Goal: Transaction & Acquisition: Subscribe to service/newsletter

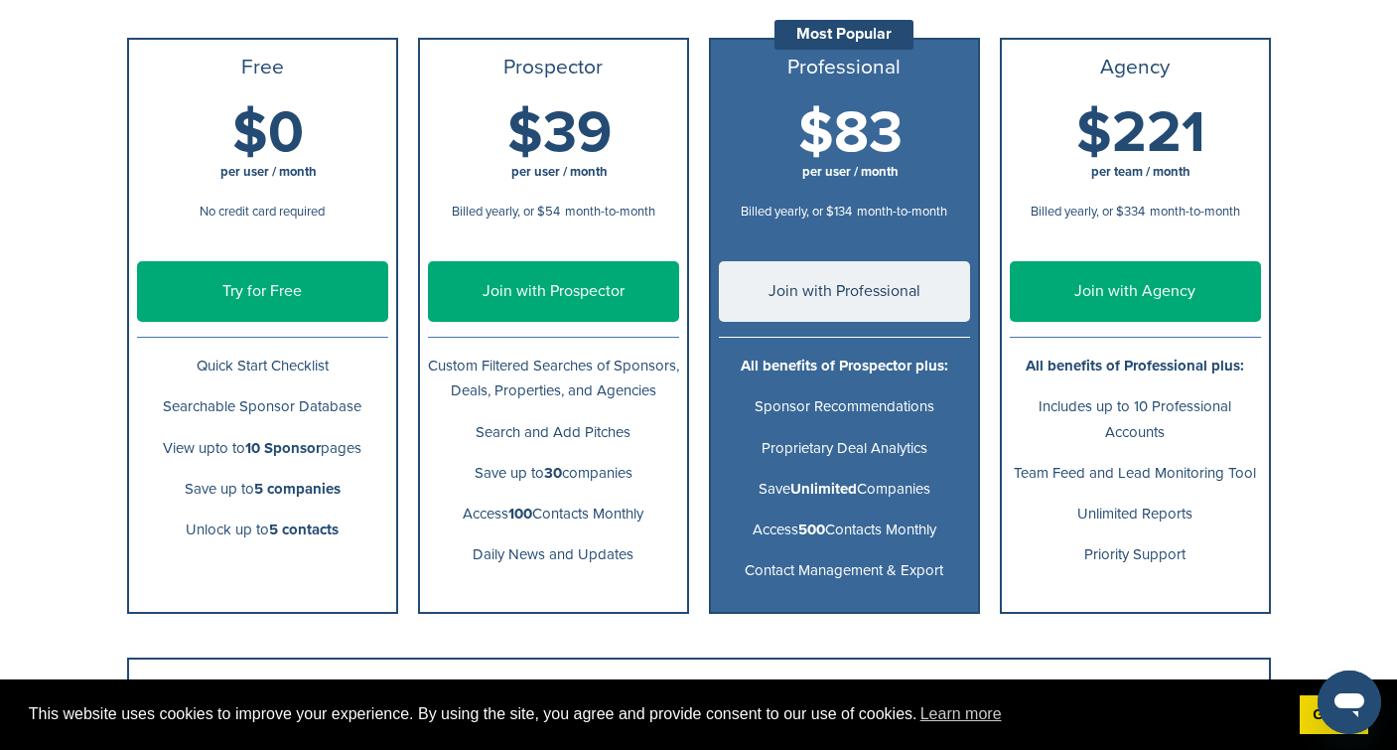
scroll to position [319, 0]
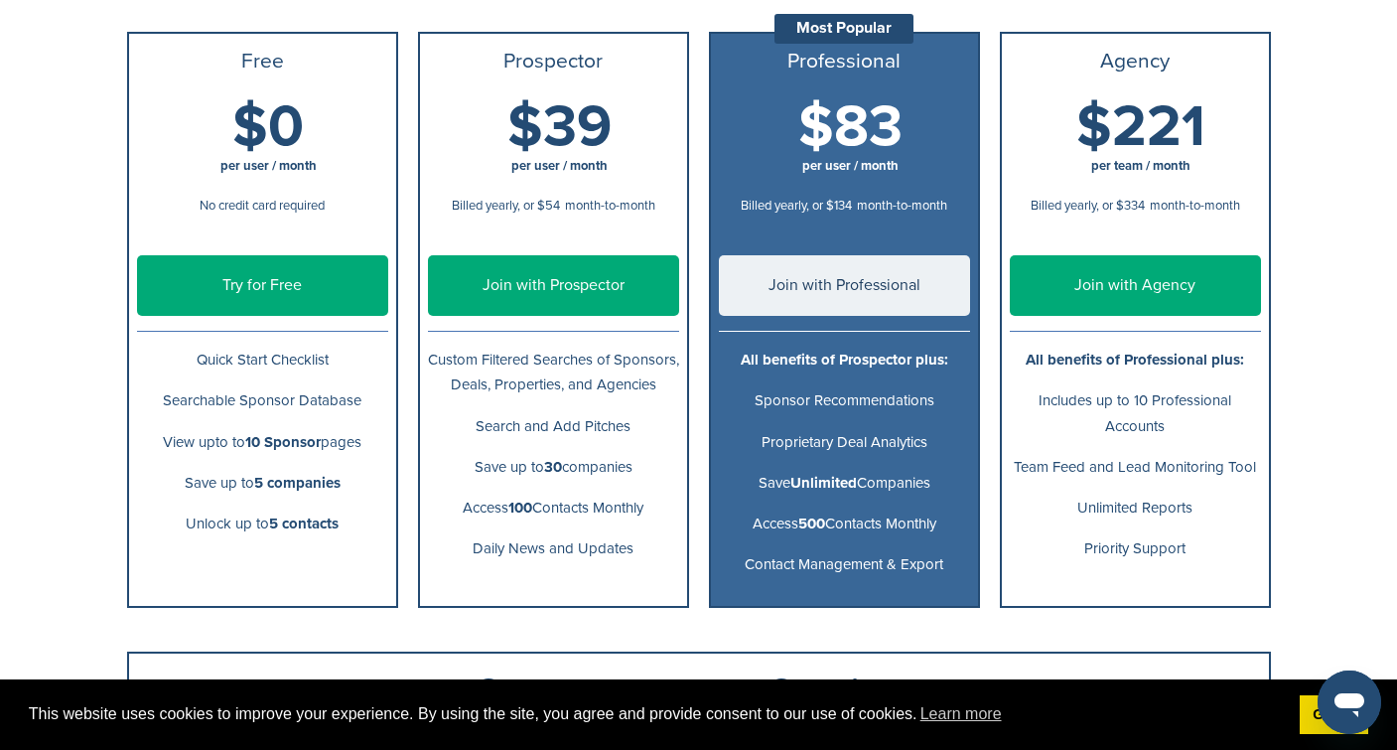
click at [276, 314] on link "Try for Free" at bounding box center [262, 285] width 251 height 61
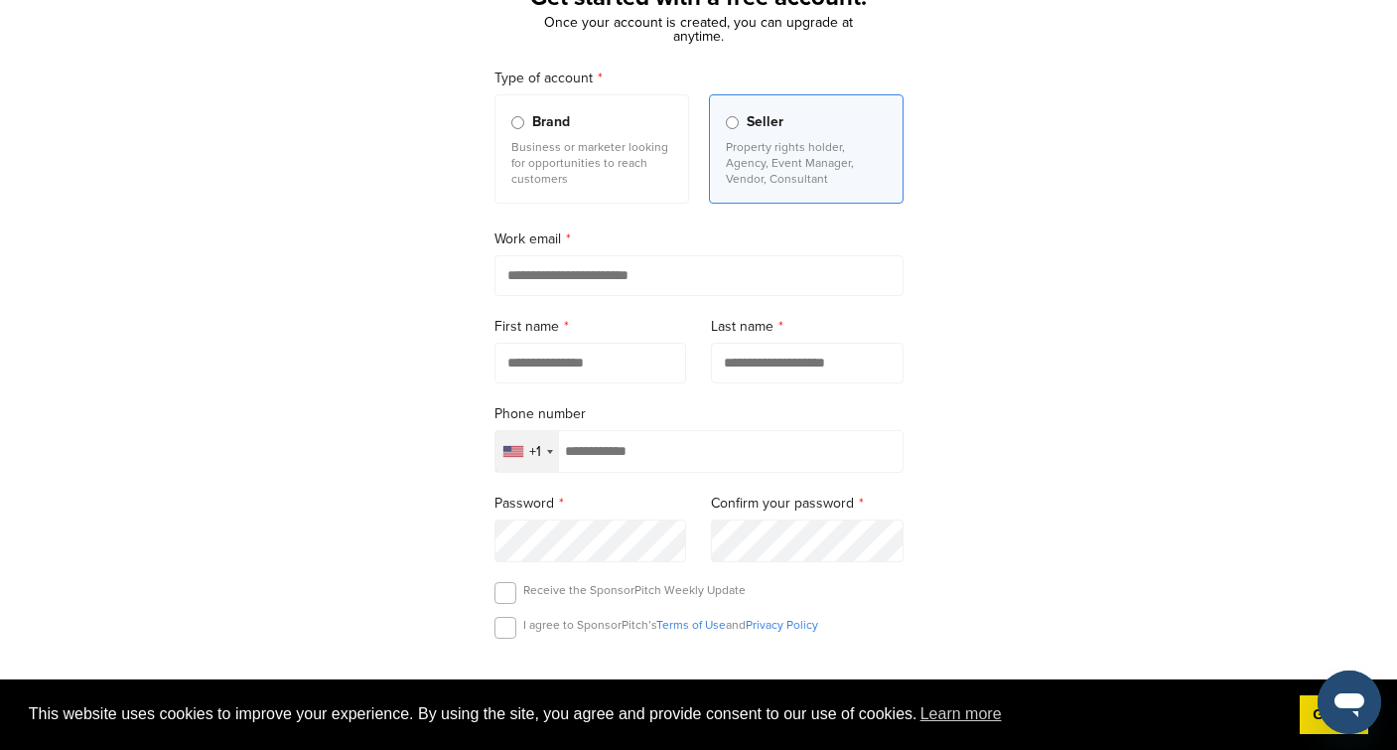
scroll to position [158, 0]
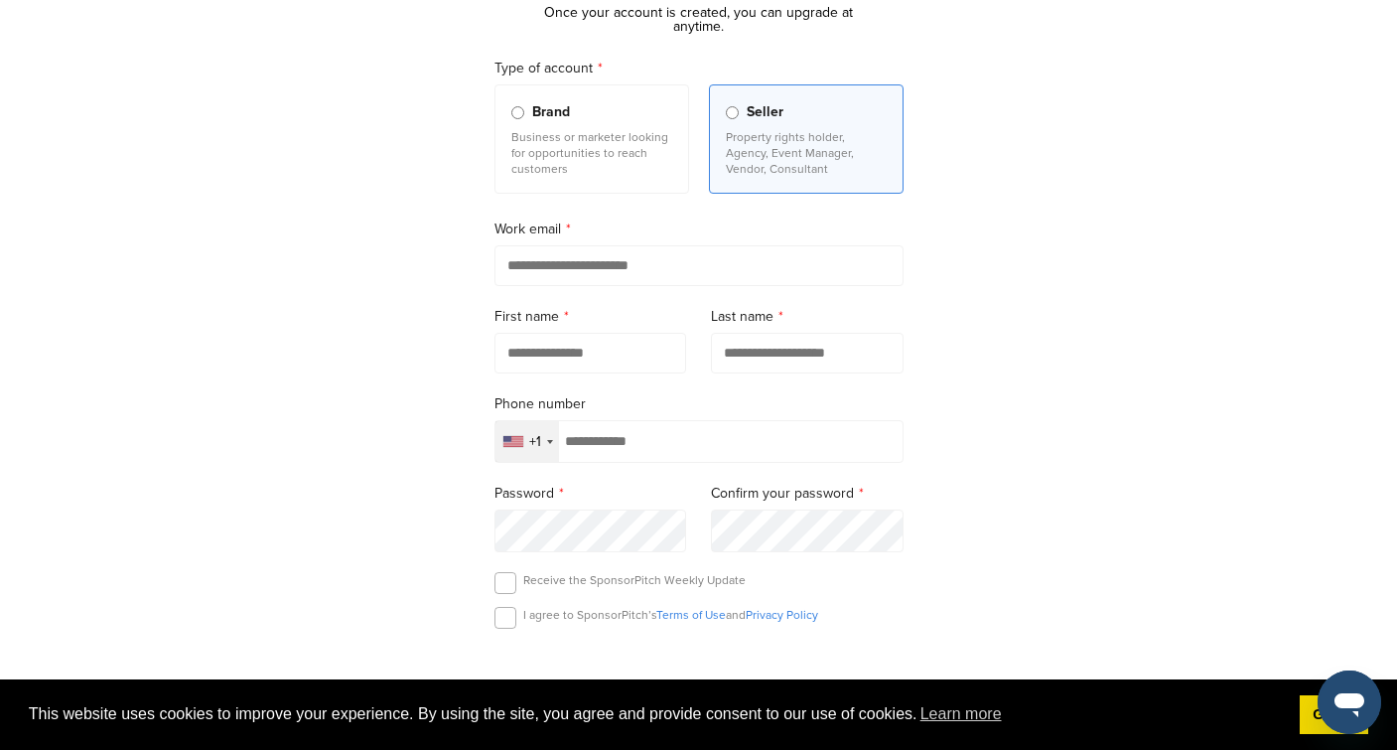
click at [559, 267] on input "email" at bounding box center [699, 265] width 409 height 41
type input "**********"
click at [551, 350] on input "text" at bounding box center [591, 353] width 193 height 41
type input "********"
click at [792, 348] on input "text" at bounding box center [807, 353] width 193 height 41
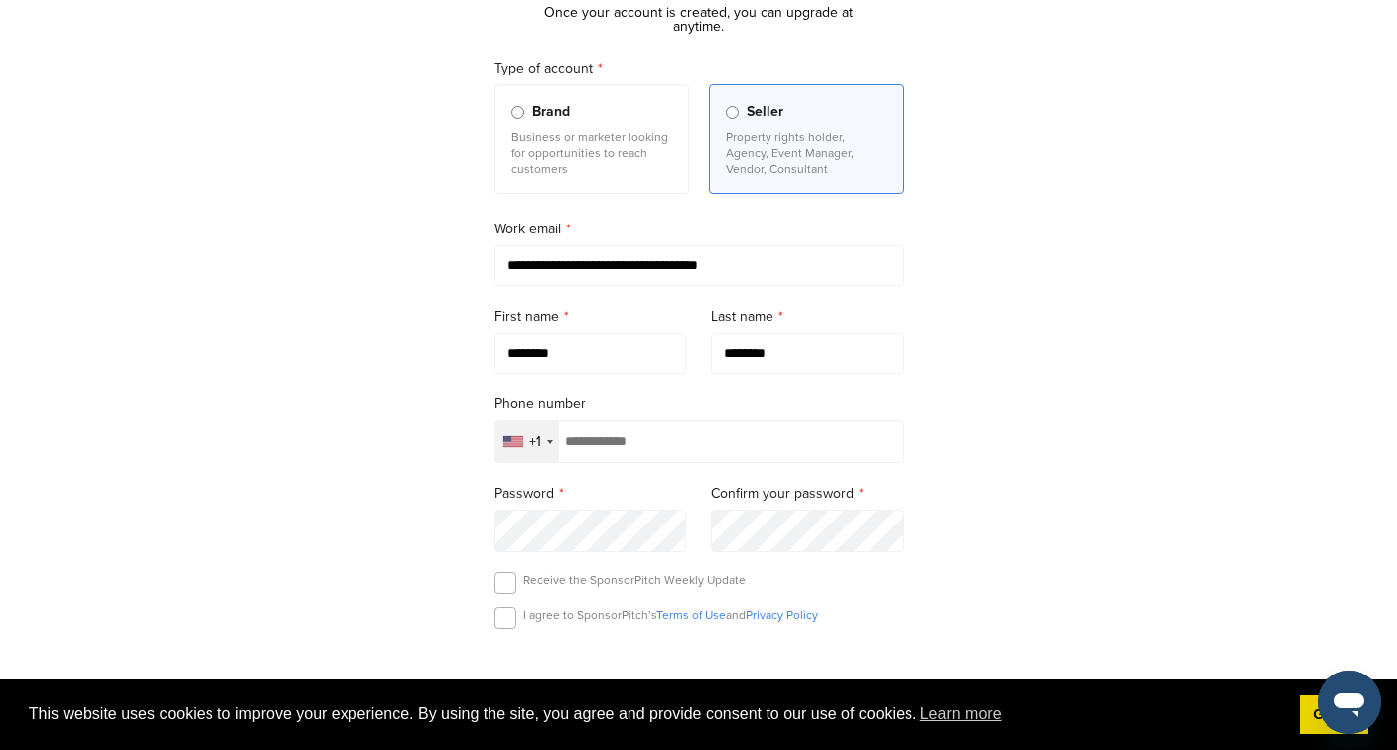
type input "********"
click at [611, 446] on input "tel" at bounding box center [699, 441] width 409 height 43
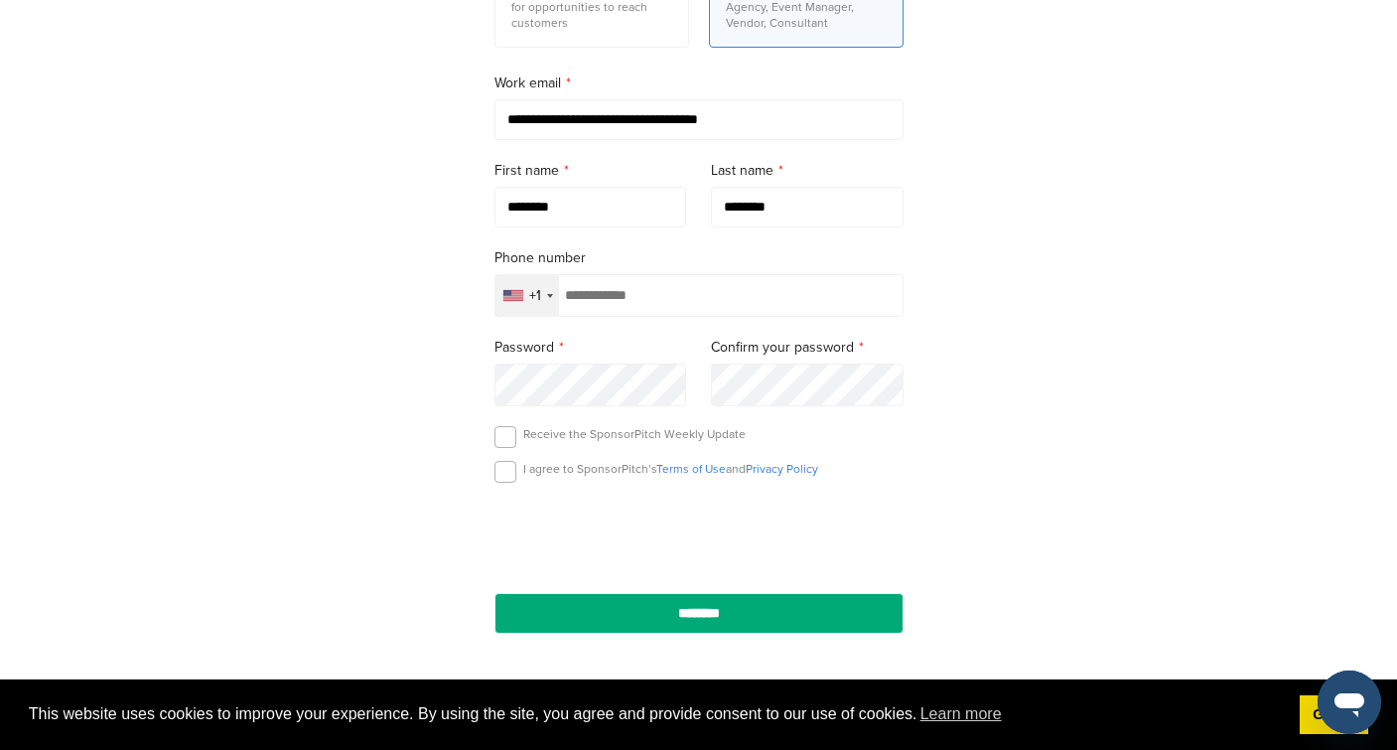
scroll to position [335, 0]
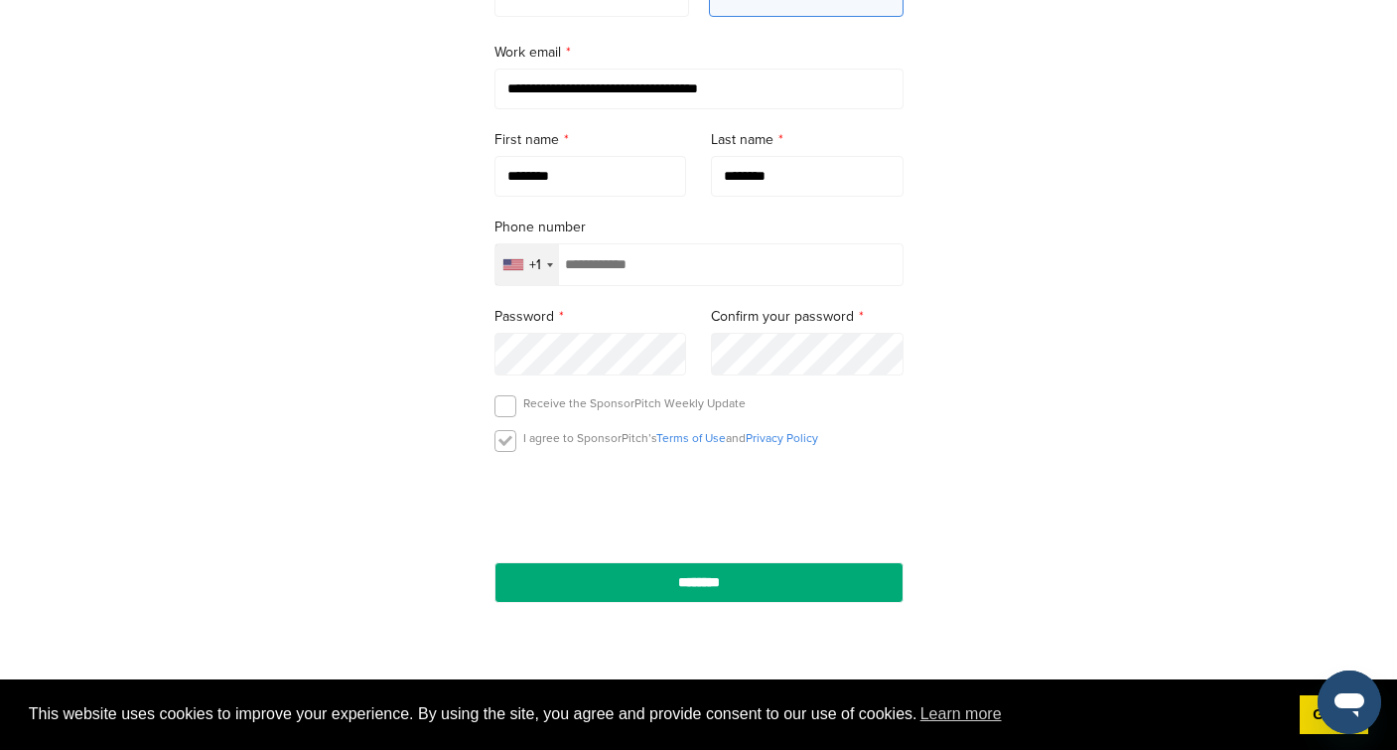
click at [510, 450] on label at bounding box center [506, 441] width 22 height 22
click at [505, 415] on label at bounding box center [506, 406] width 22 height 22
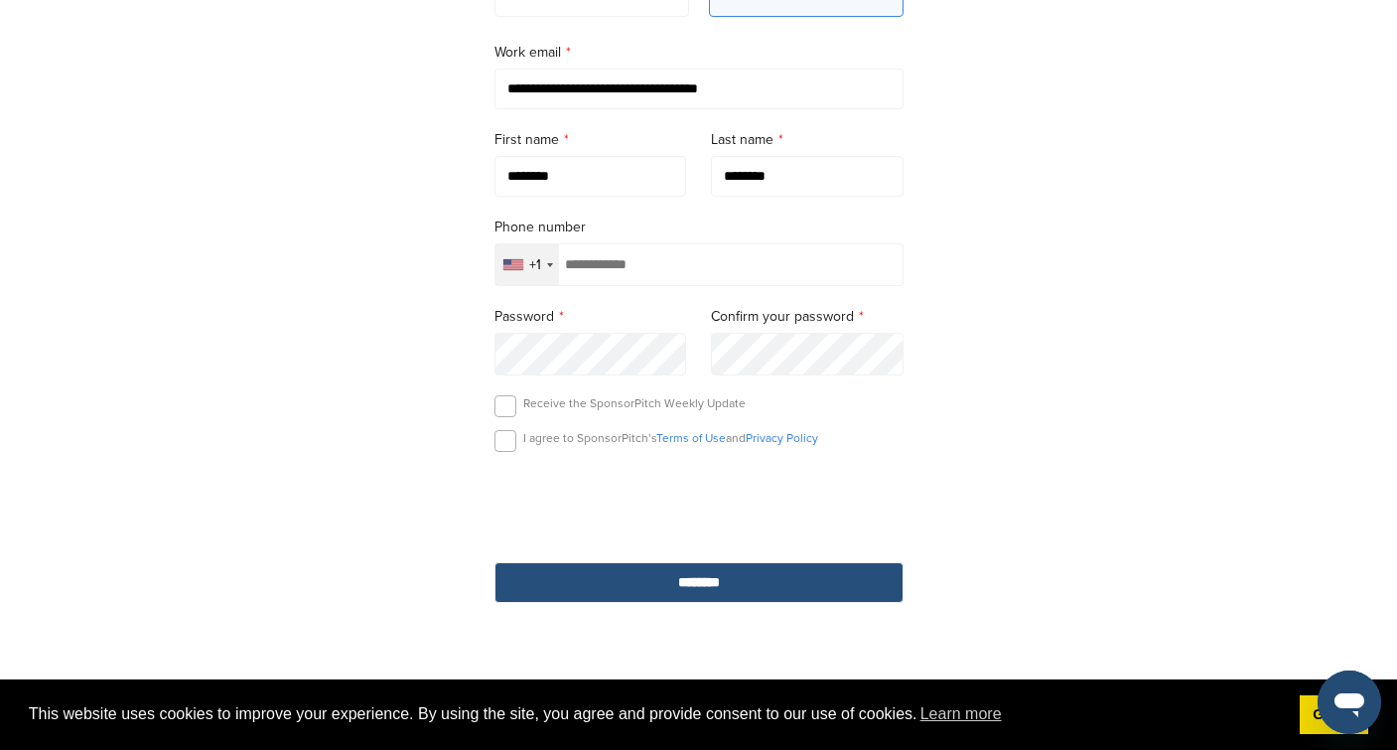
click at [680, 589] on input "********" at bounding box center [699, 582] width 409 height 41
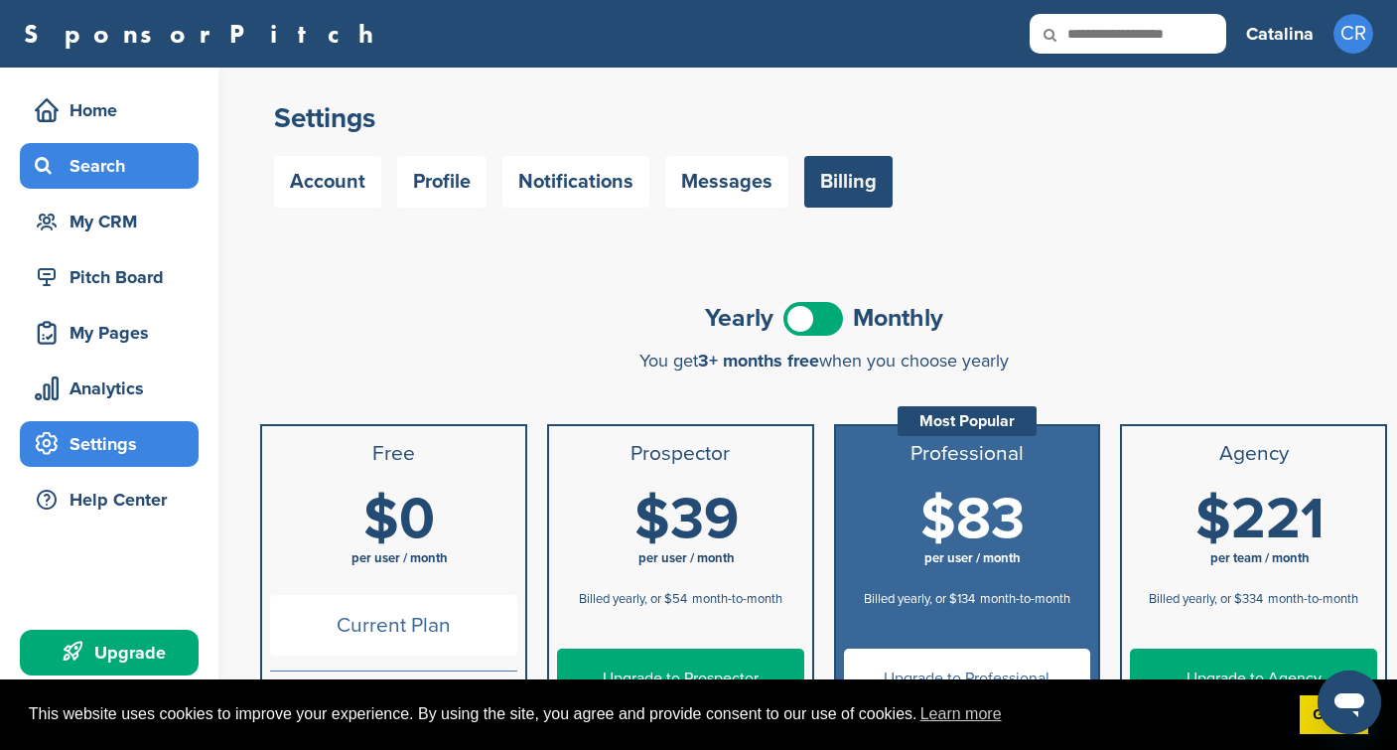
click at [83, 160] on div "Search" at bounding box center [114, 166] width 169 height 36
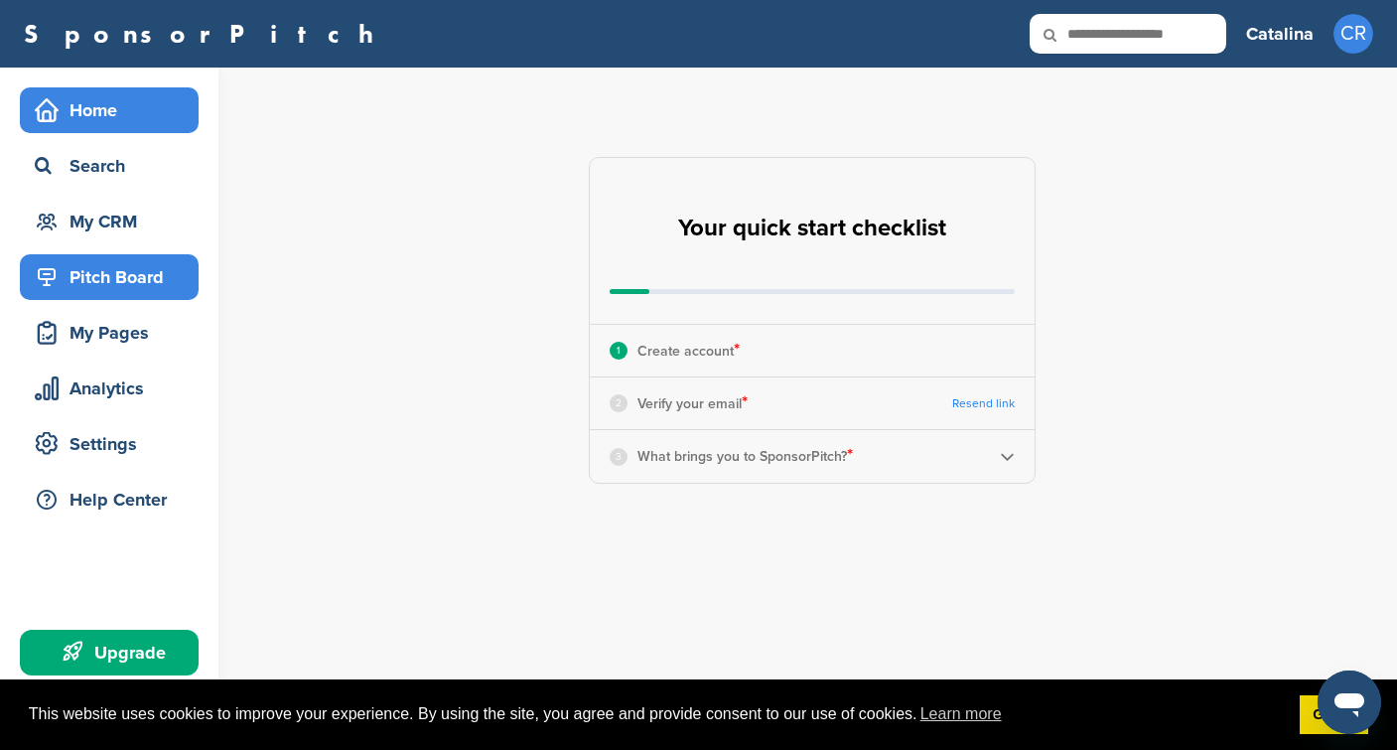
click at [126, 266] on div "Pitch Board" at bounding box center [114, 277] width 169 height 36
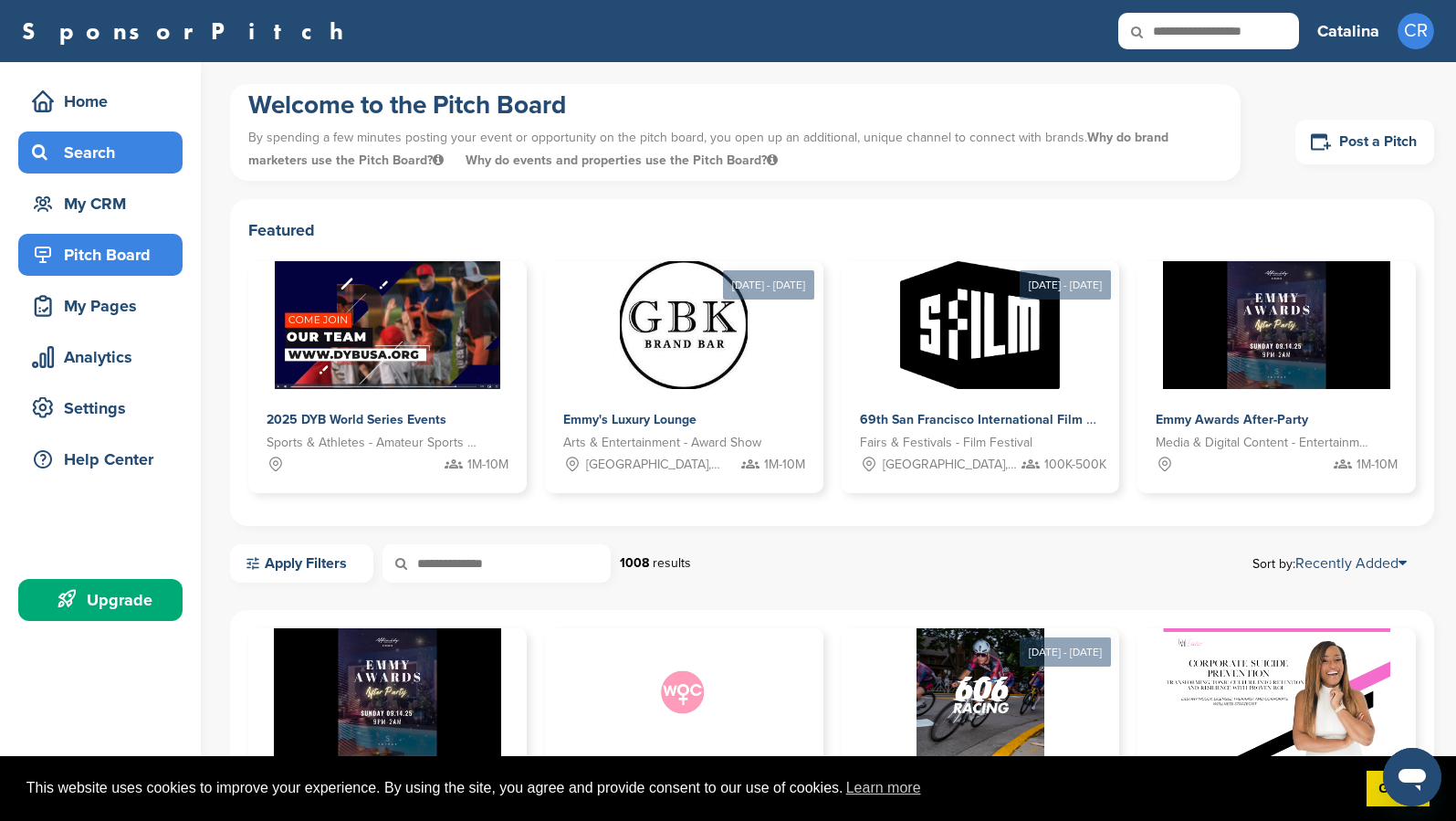
click at [110, 148] on div "Search" at bounding box center [105, 153] width 155 height 33
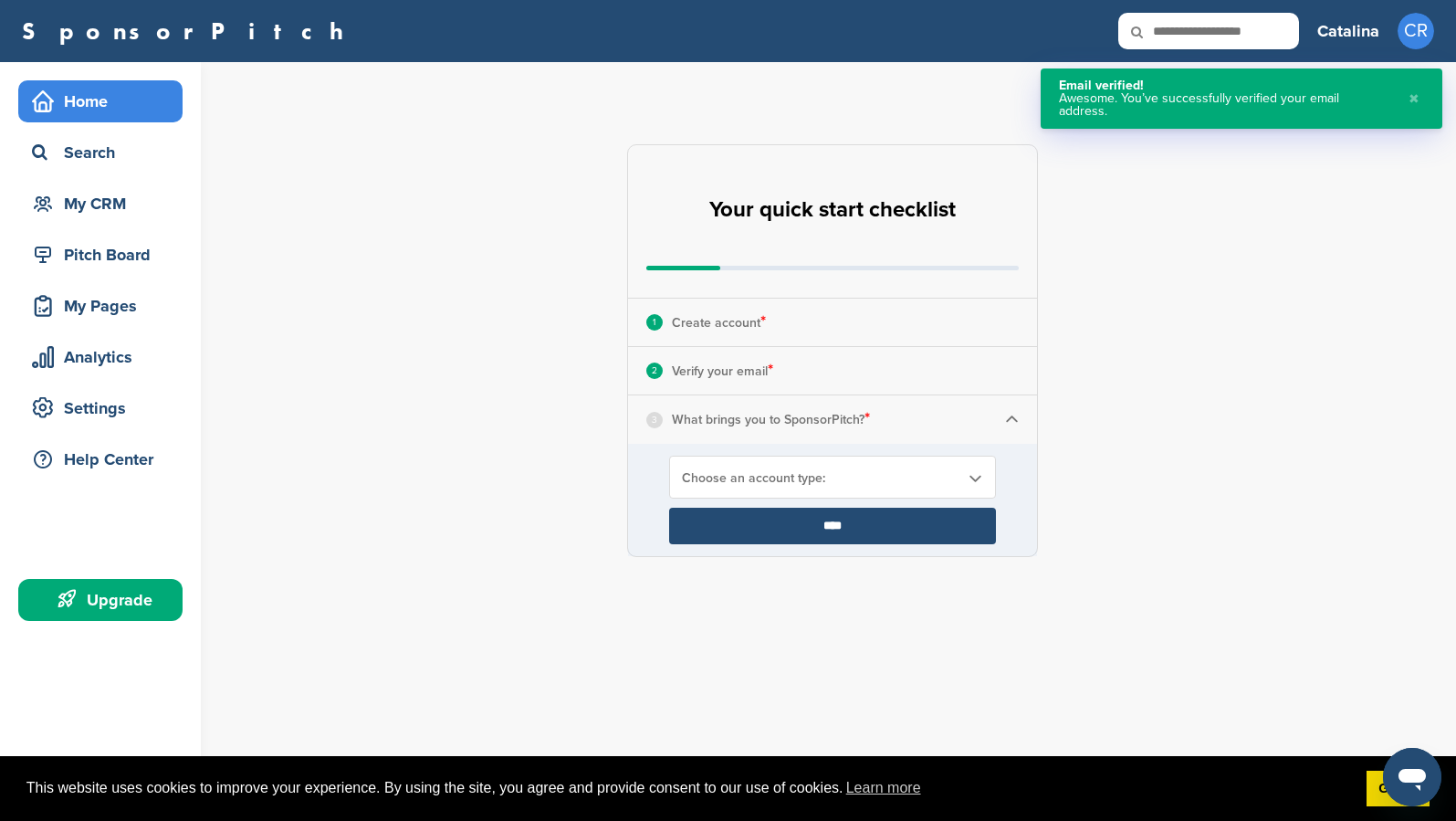
click at [709, 468] on div "Choose an account type:" at bounding box center [833, 477] width 327 height 43
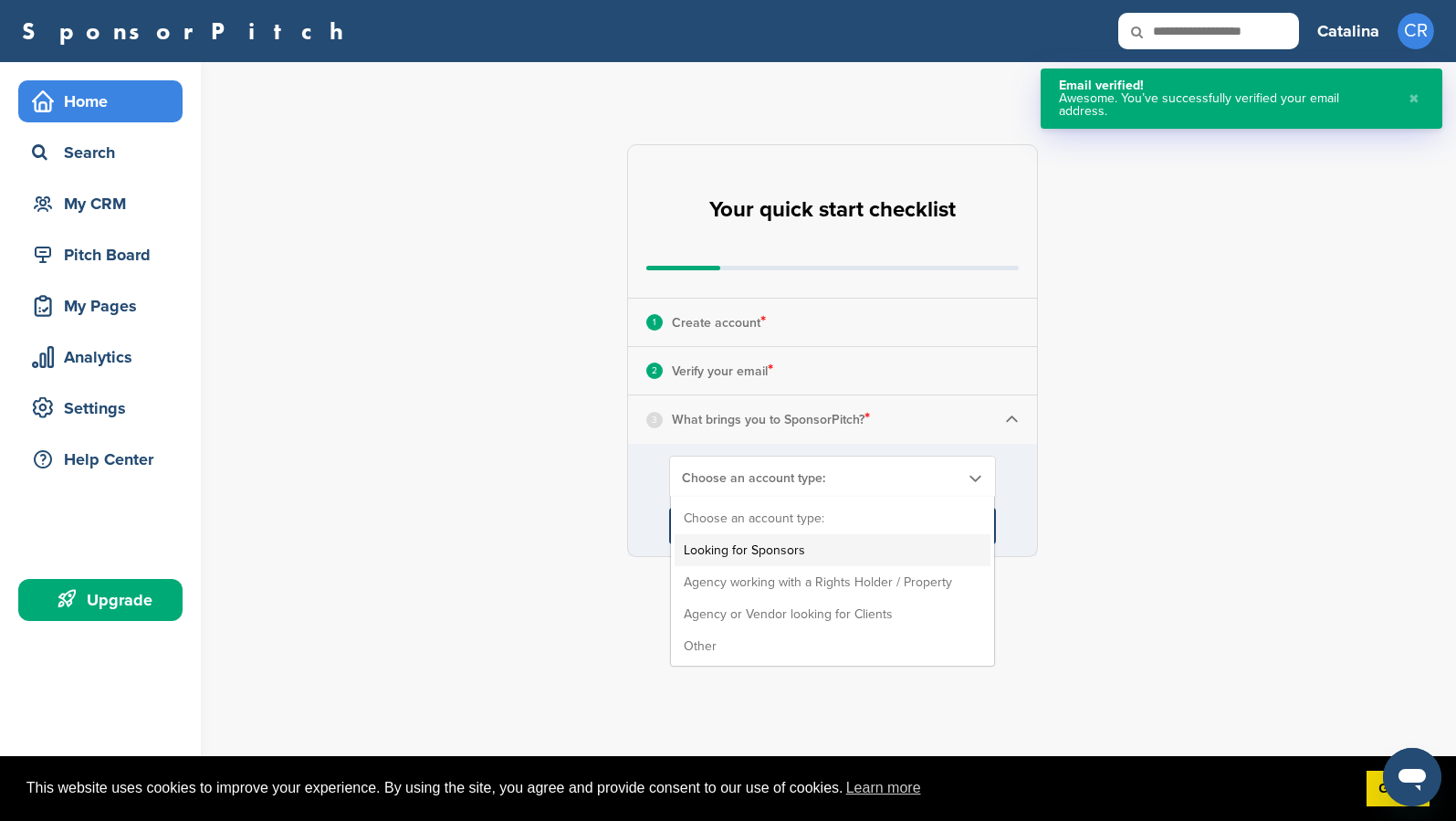
click at [711, 553] on li "Looking for Sponsors" at bounding box center [833, 550] width 316 height 32
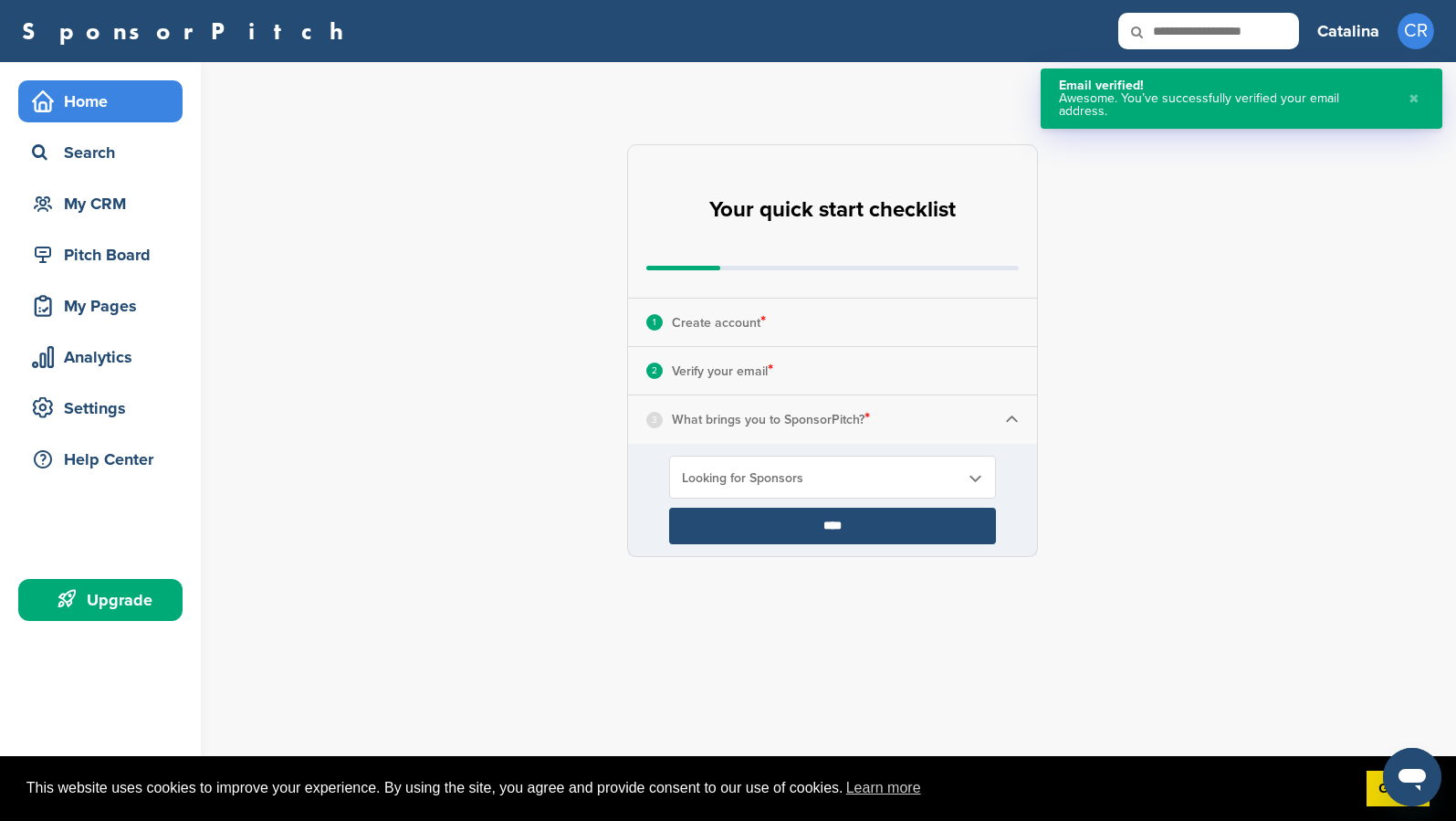
click at [731, 530] on input "****" at bounding box center [833, 526] width 327 height 37
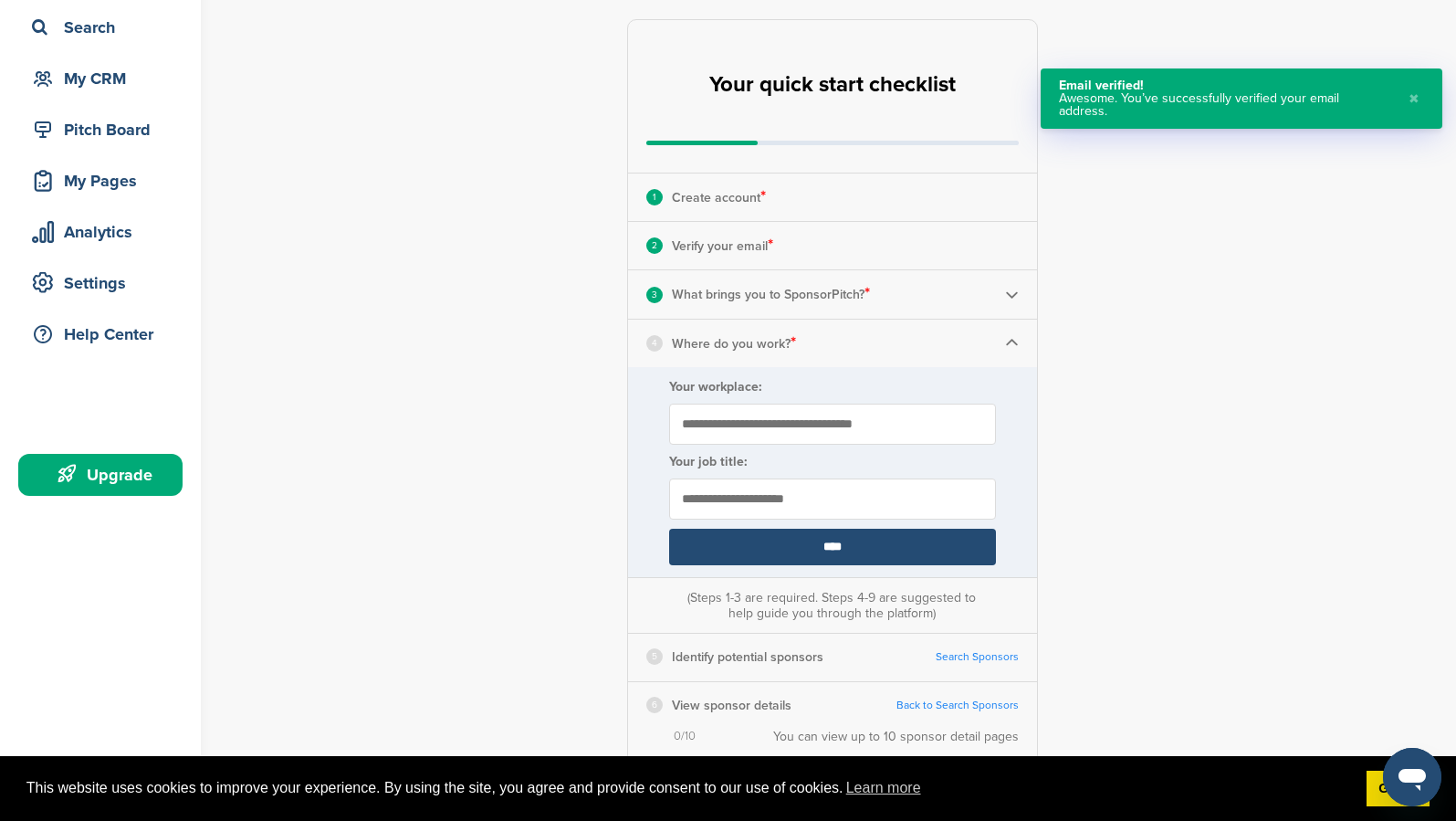
scroll to position [129, 0]
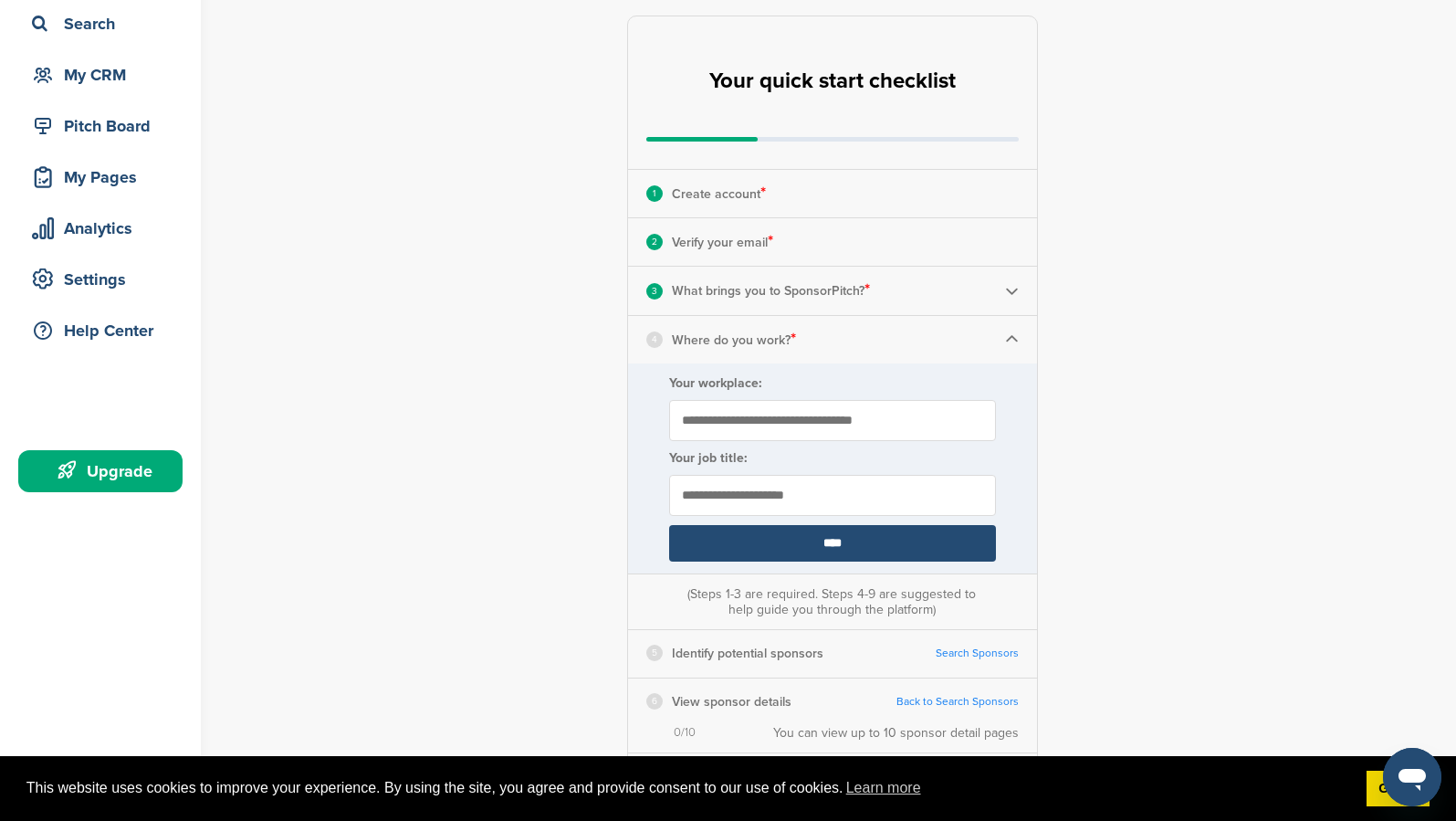
click at [749, 420] on input "Your workplace:" at bounding box center [833, 420] width 327 height 41
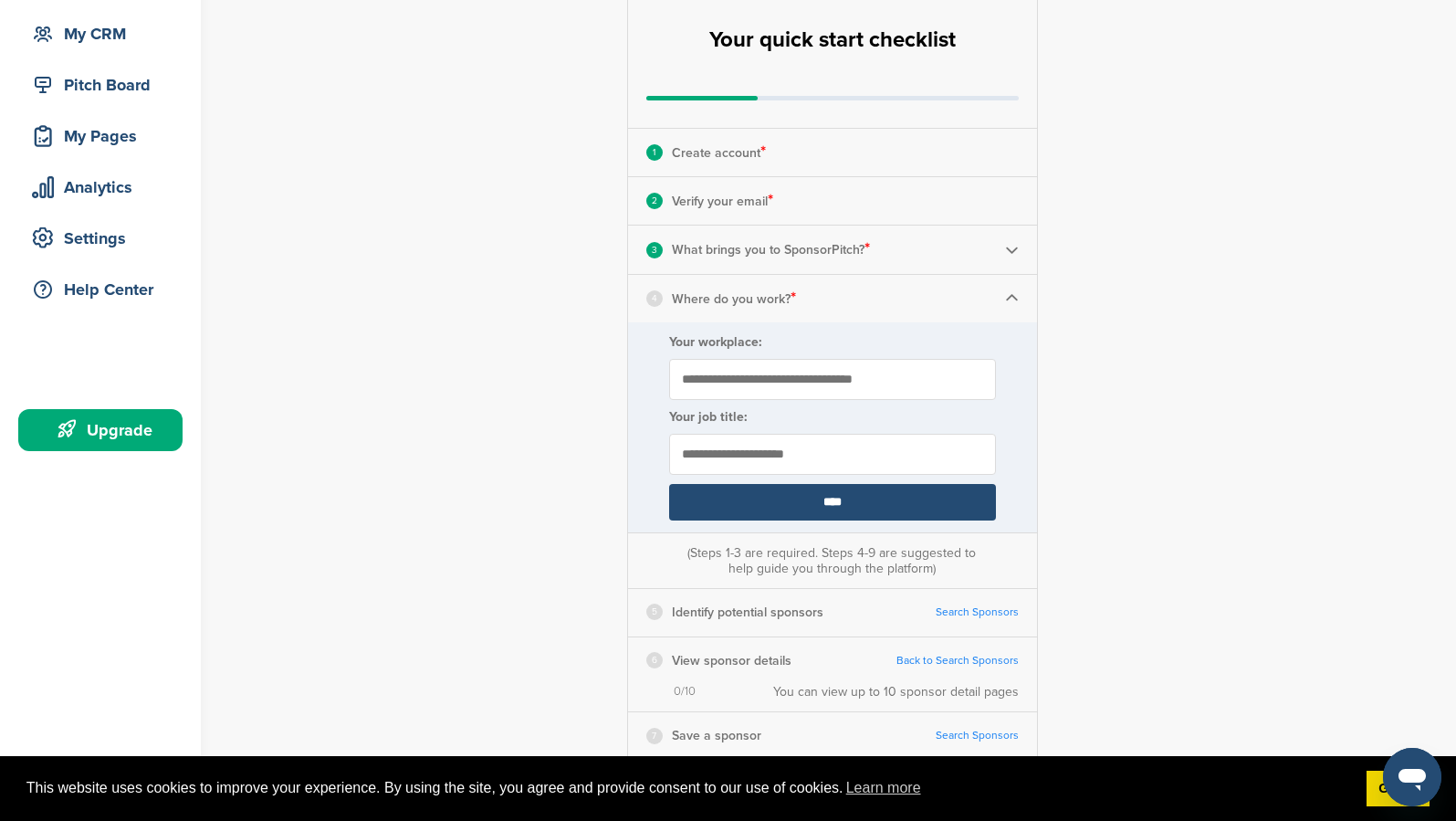
scroll to position [173, 0]
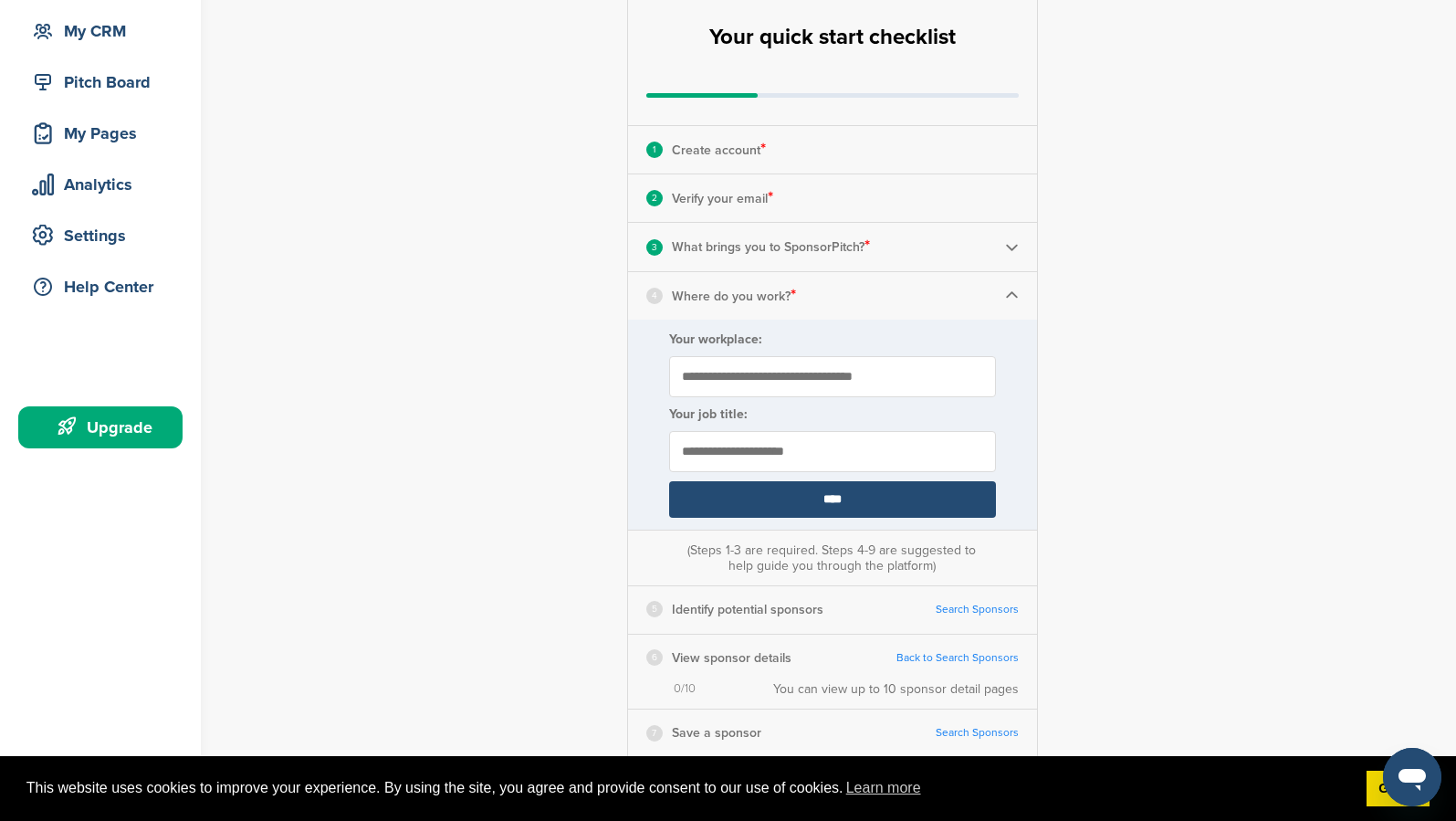
click at [702, 371] on input "Your workplace:" at bounding box center [833, 376] width 327 height 41
type input "**********"
click at [768, 455] on input "text" at bounding box center [833, 451] width 327 height 41
type input "**********"
click at [807, 499] on input "****" at bounding box center [833, 499] width 327 height 37
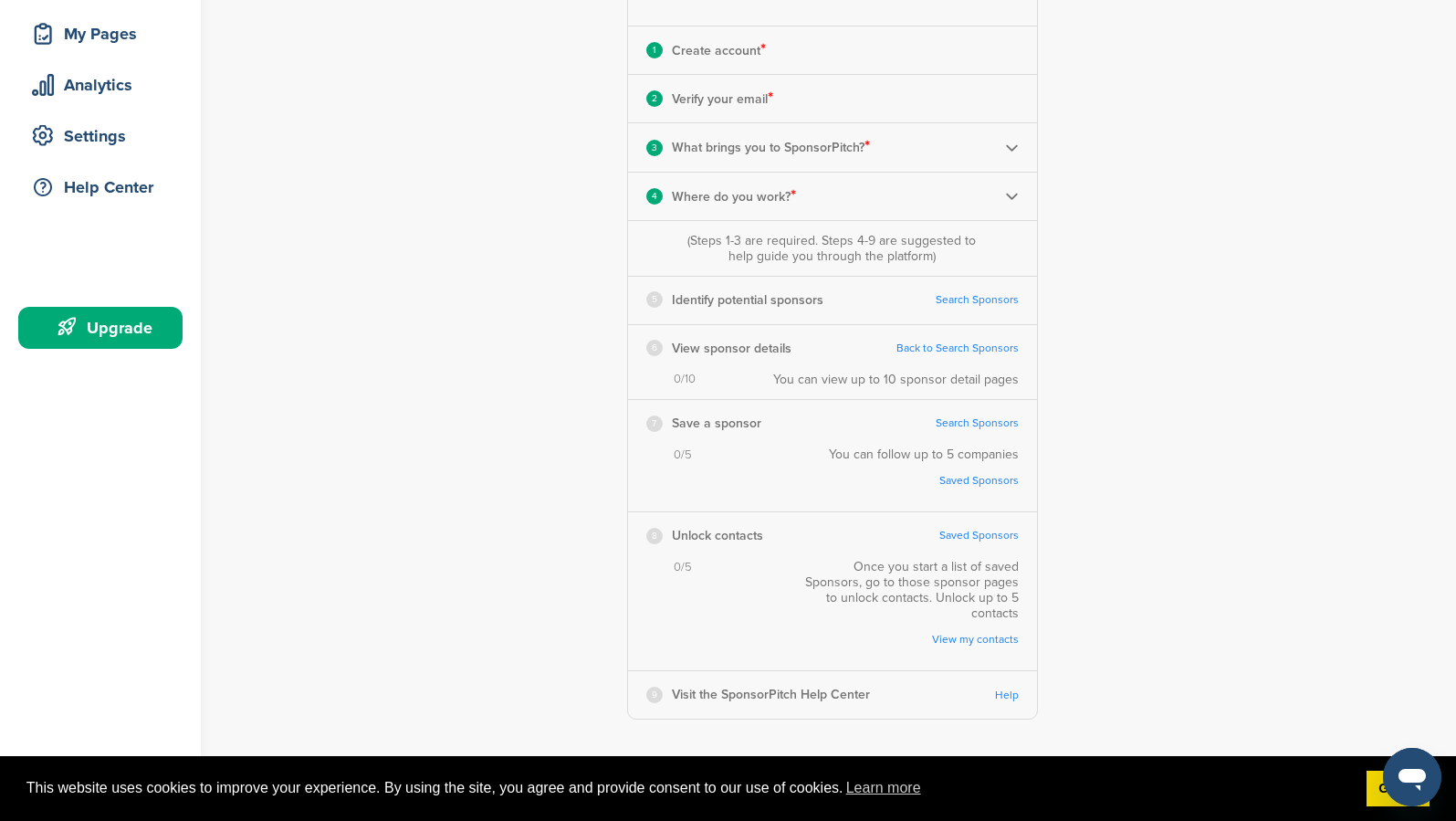
scroll to position [270, 0]
click at [953, 301] on link "Search Sponsors" at bounding box center [977, 302] width 83 height 14
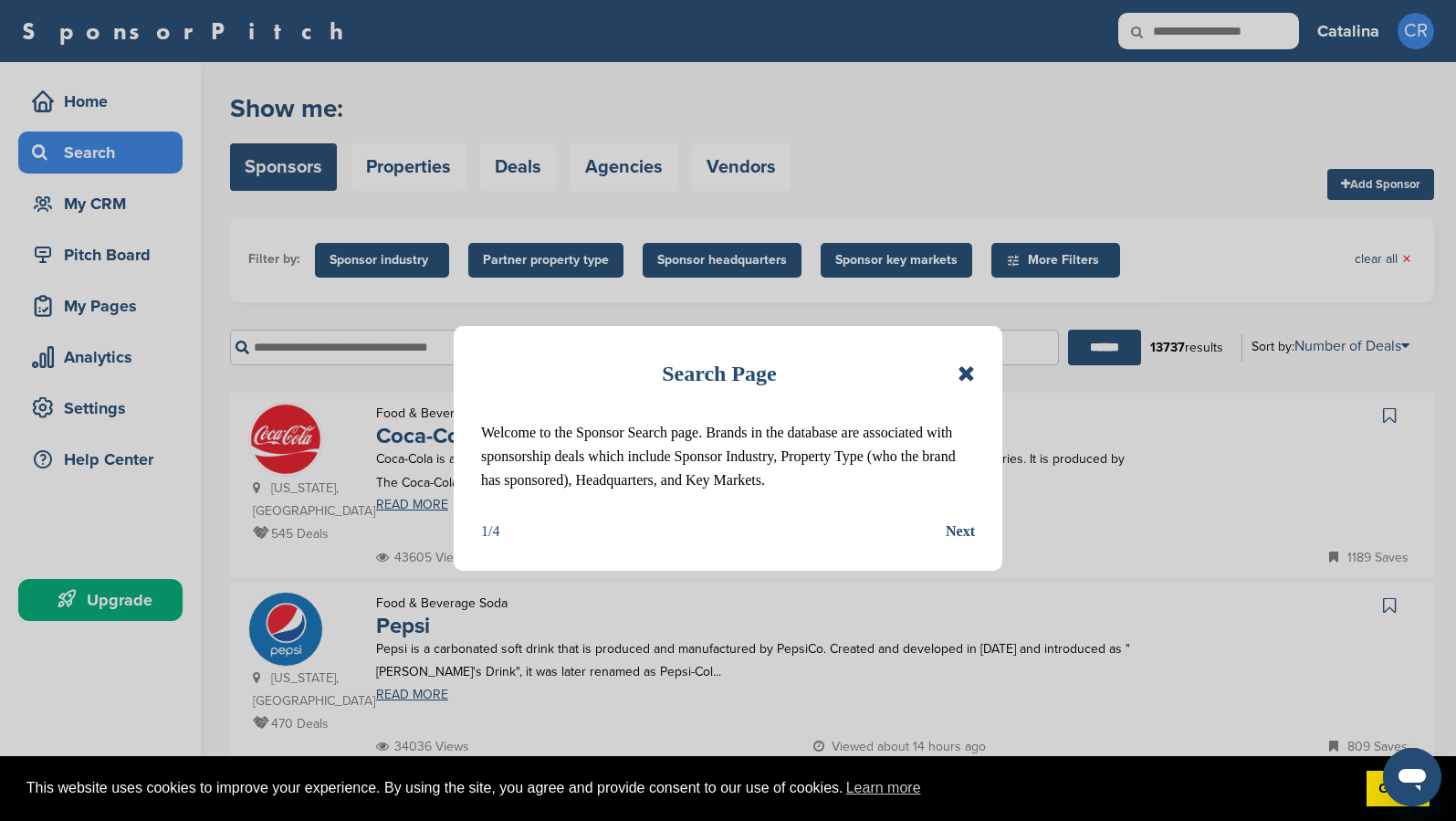
click at [961, 534] on div "Next" at bounding box center [961, 531] width 29 height 24
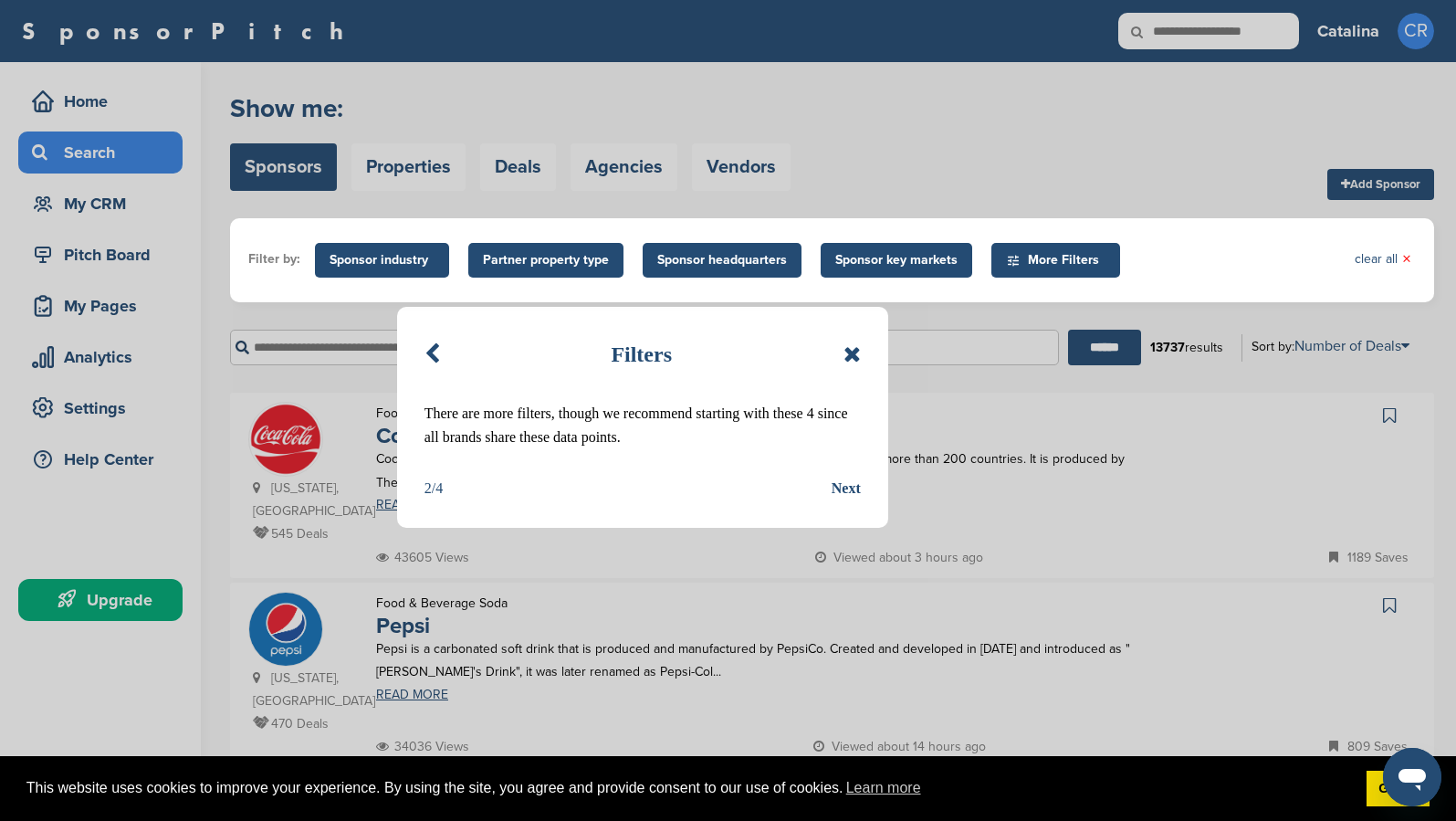
click at [842, 490] on div "Next" at bounding box center [847, 488] width 29 height 24
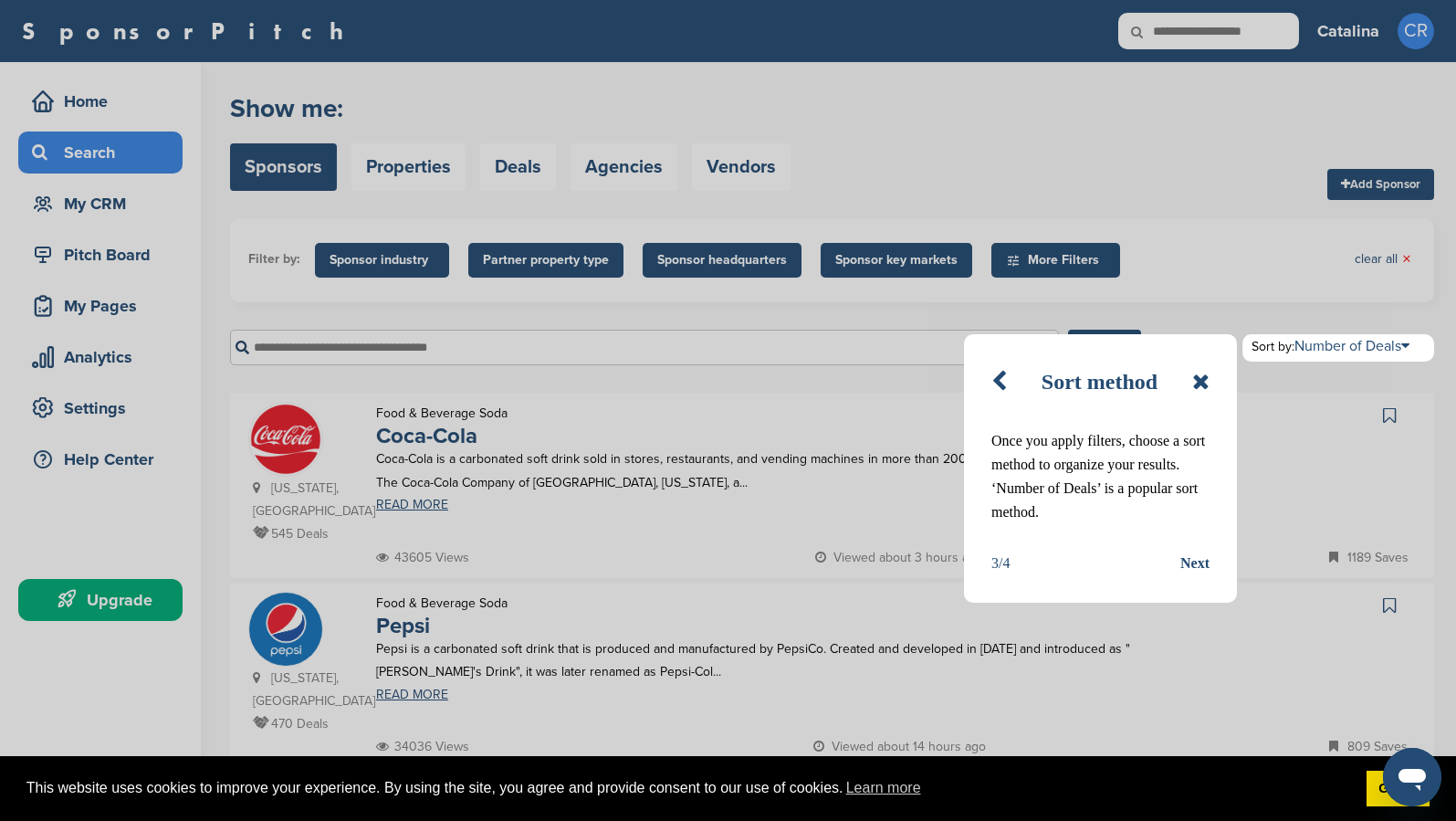
click at [1198, 569] on div "Next" at bounding box center [1195, 564] width 29 height 24
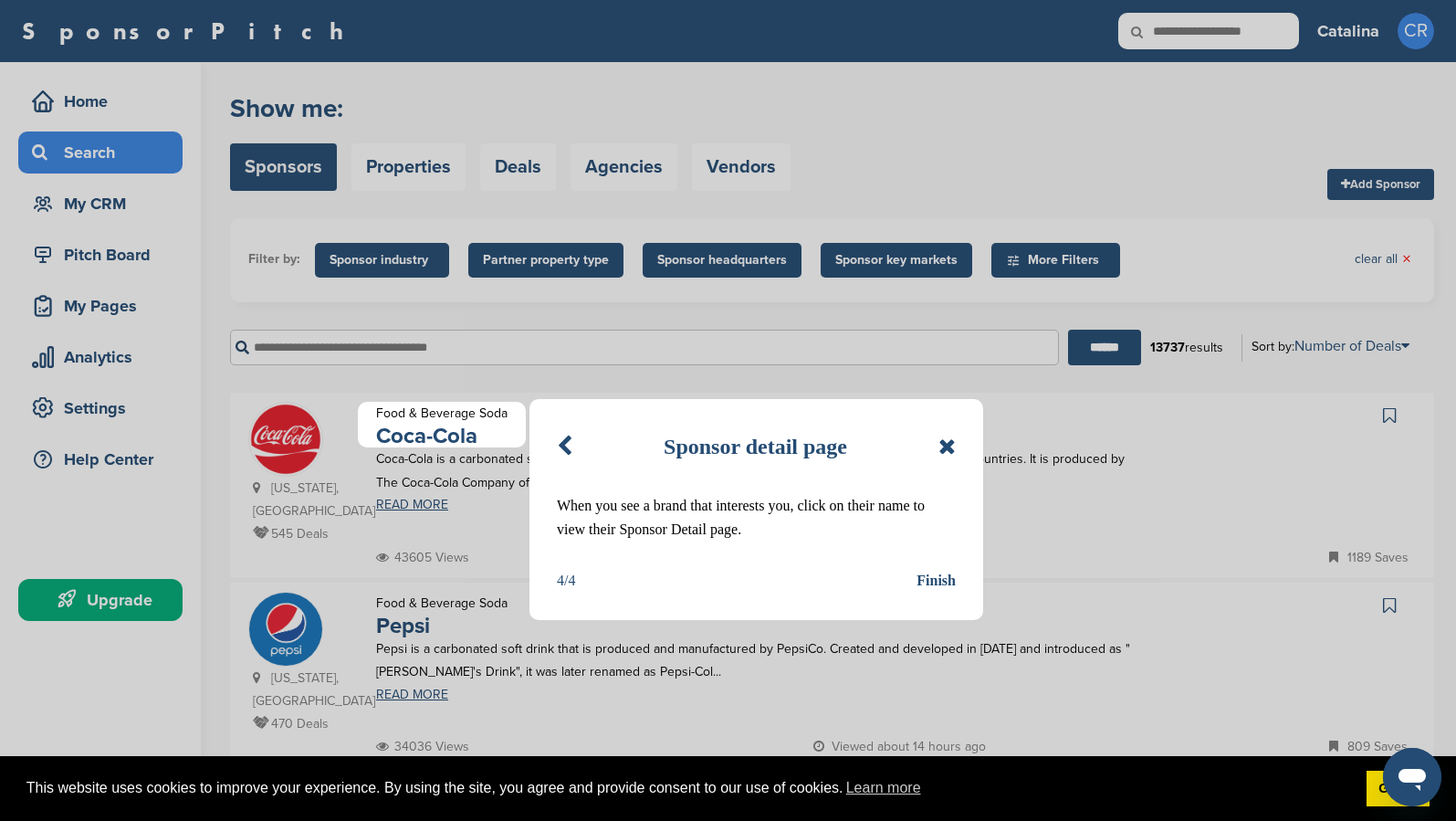
click at [933, 582] on div "Finish" at bounding box center [936, 581] width 40 height 24
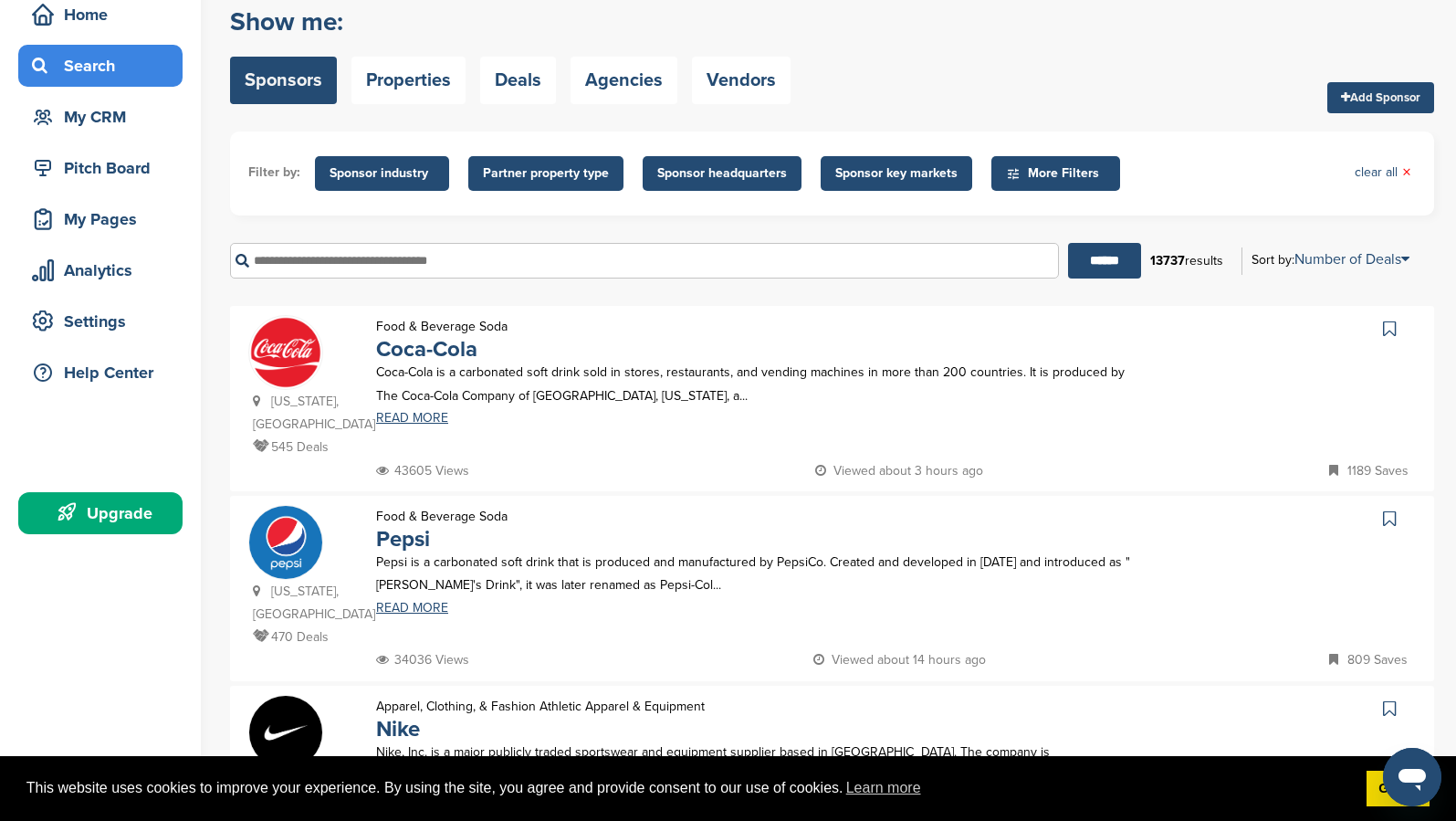
scroll to position [93, 0]
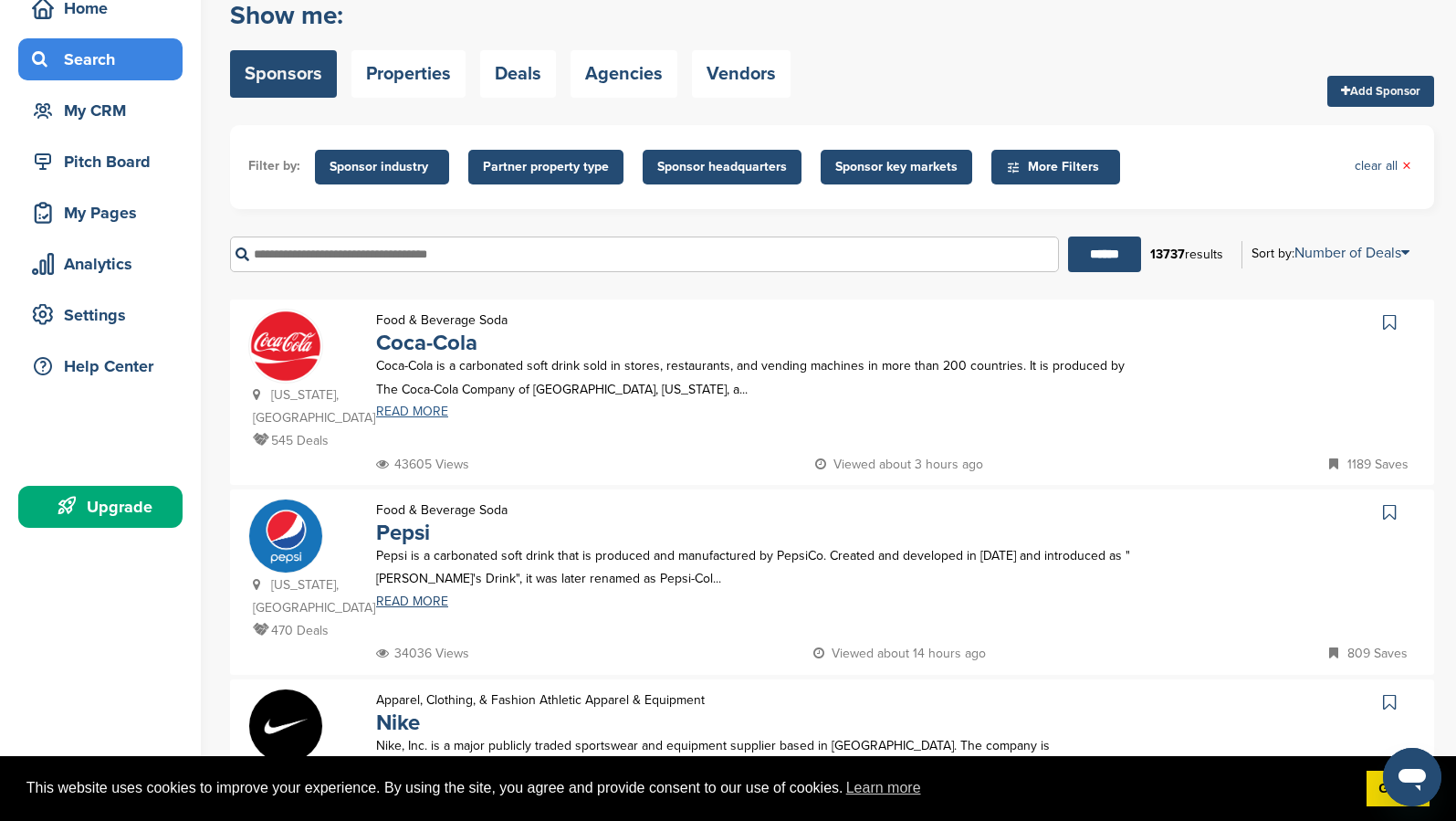
click at [433, 415] on link "READ MORE" at bounding box center [754, 412] width 756 height 13
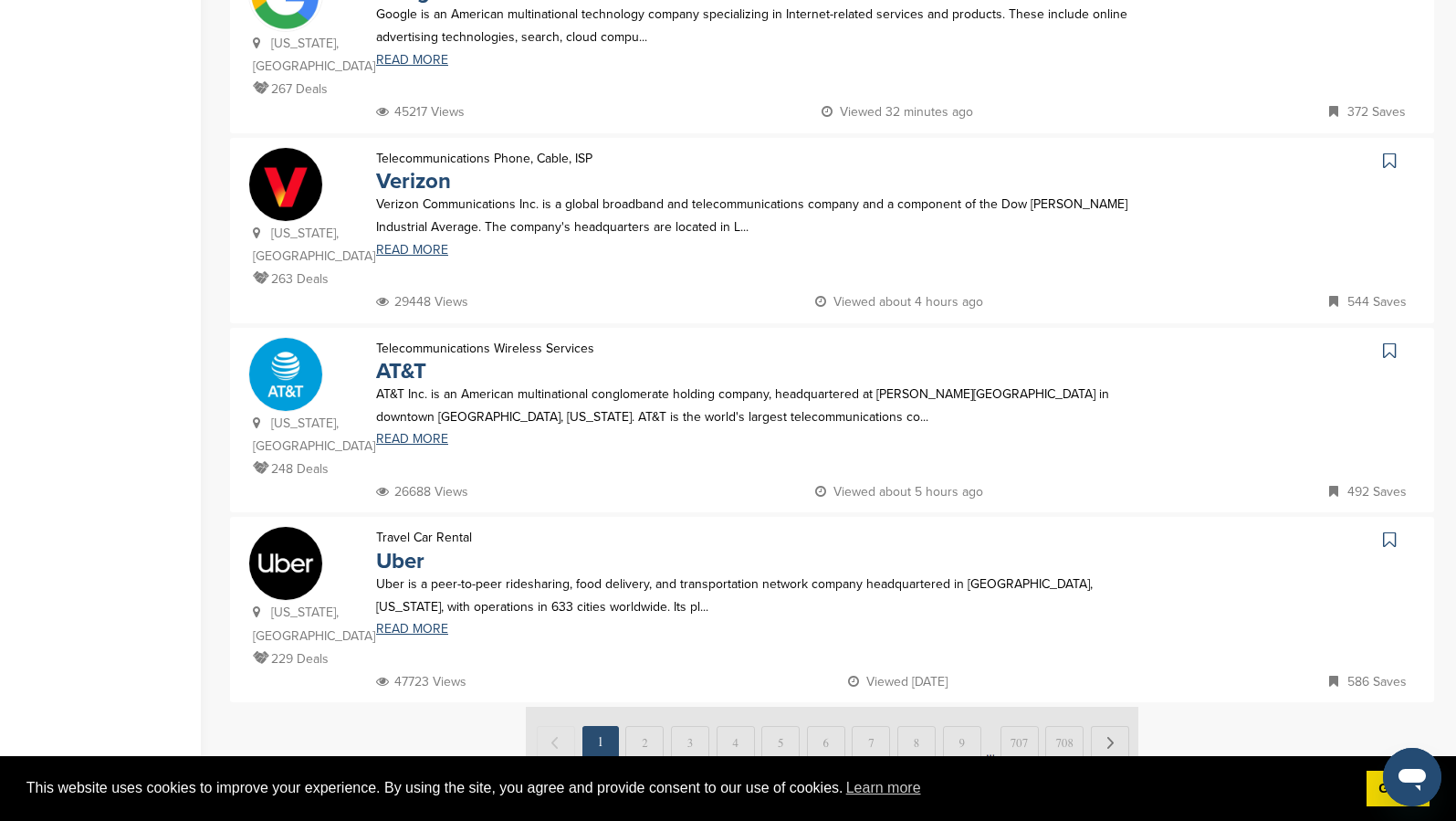
scroll to position [1595, 0]
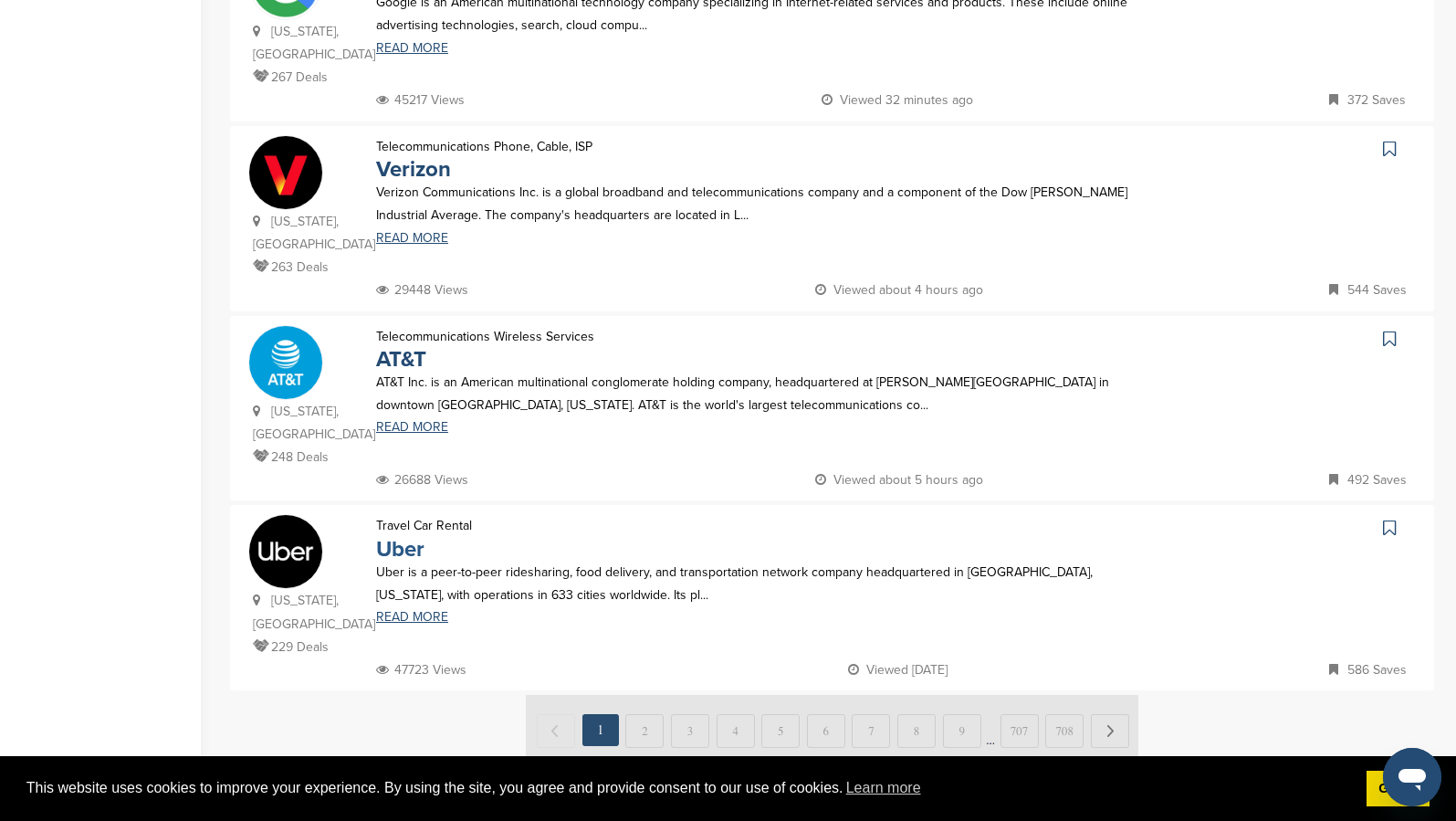
click at [390, 536] on link "Uber" at bounding box center [400, 549] width 49 height 27
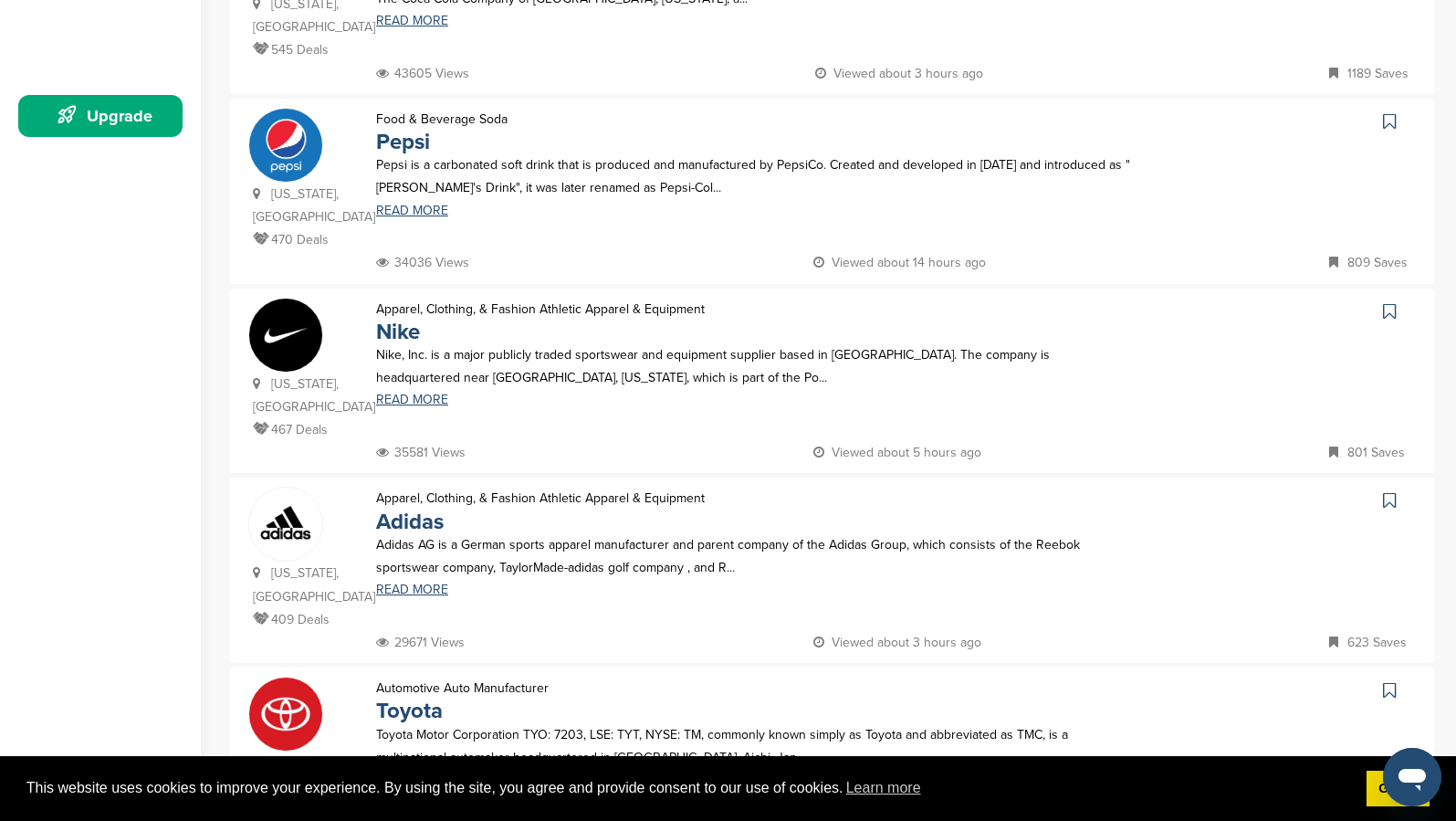
scroll to position [0, 0]
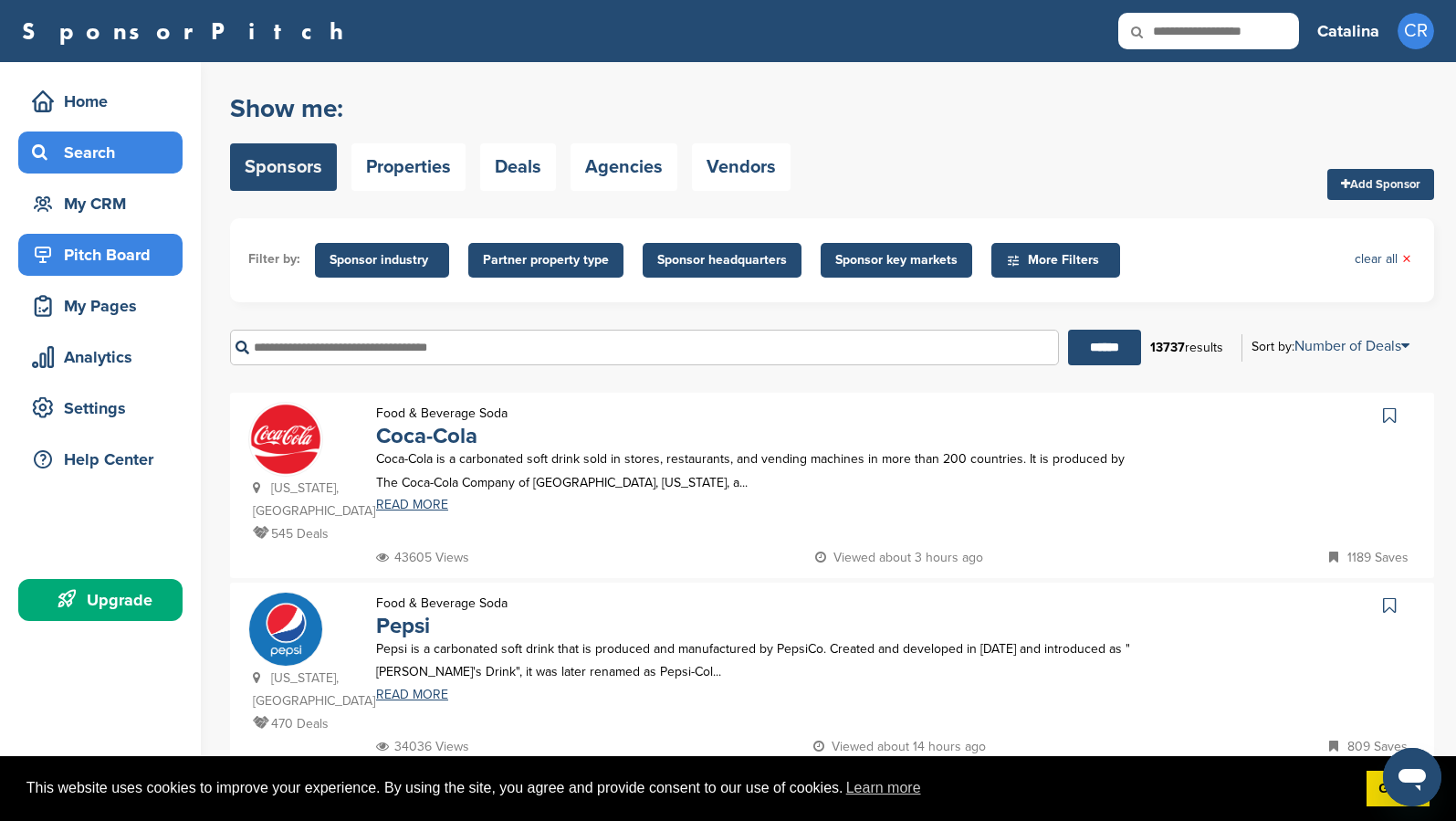
click at [122, 257] on div "Pitch Board" at bounding box center [105, 255] width 155 height 33
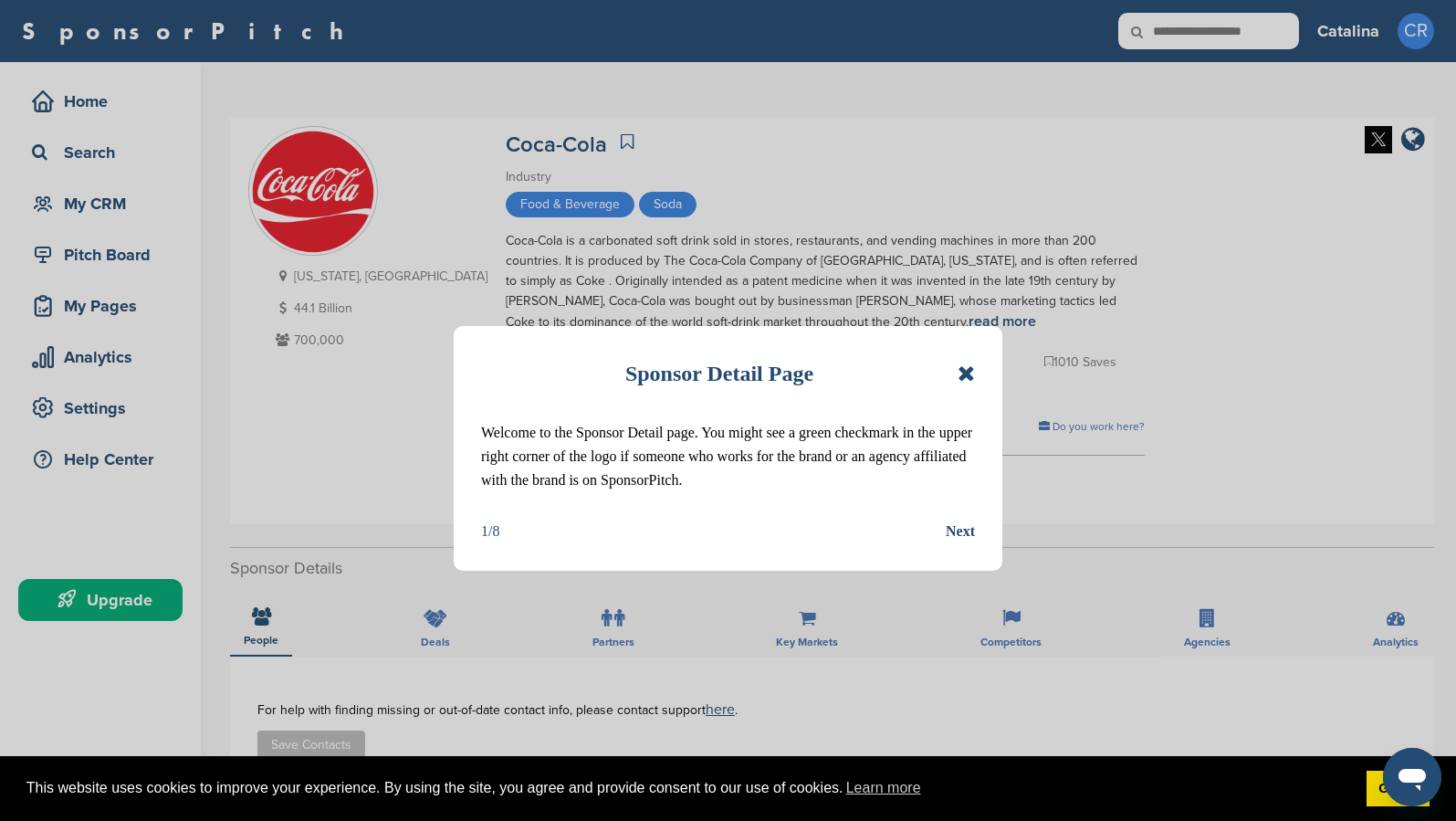
click at [965, 371] on icon at bounding box center [966, 373] width 17 height 22
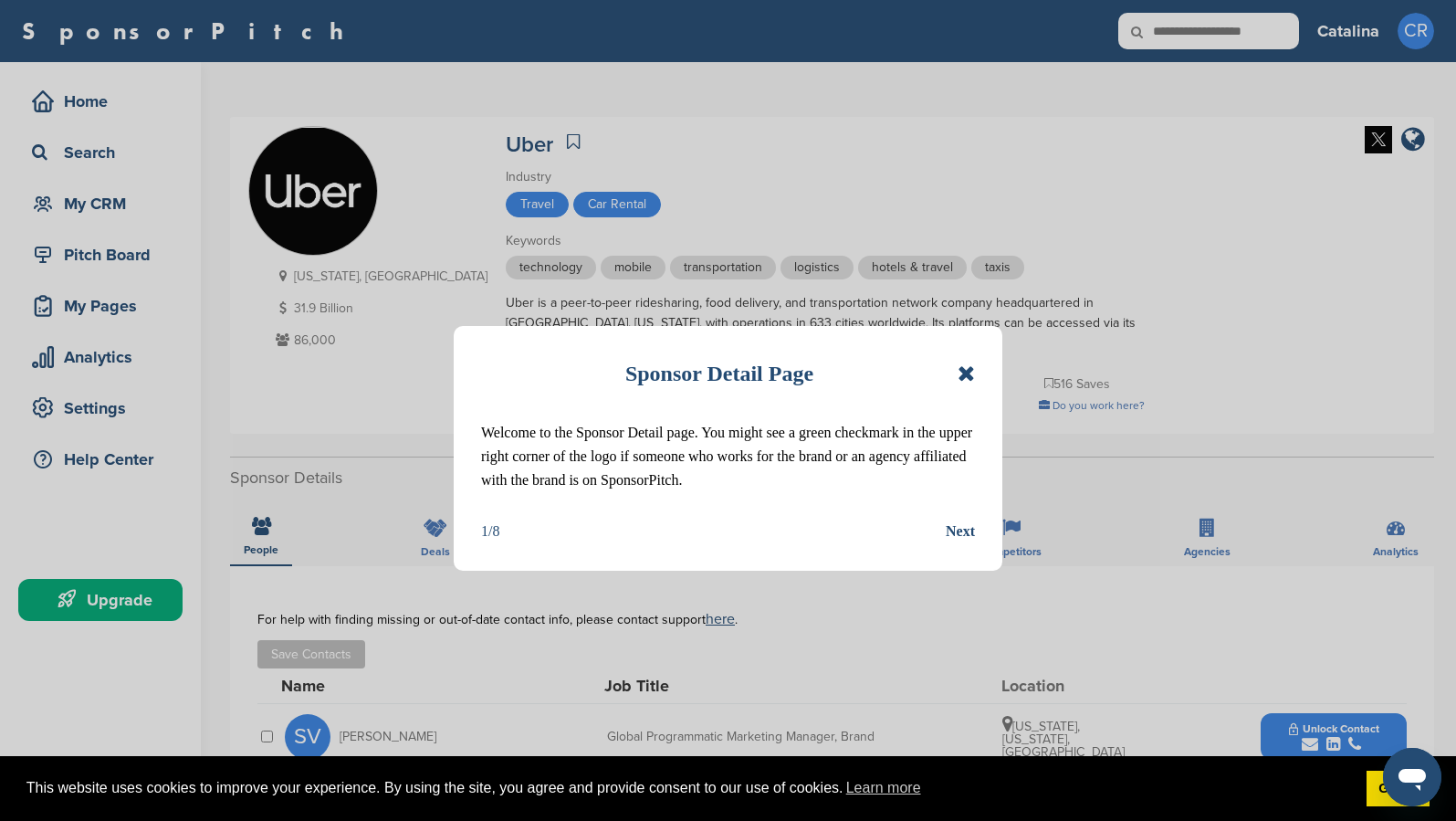
click at [960, 531] on div "Next" at bounding box center [961, 531] width 29 height 24
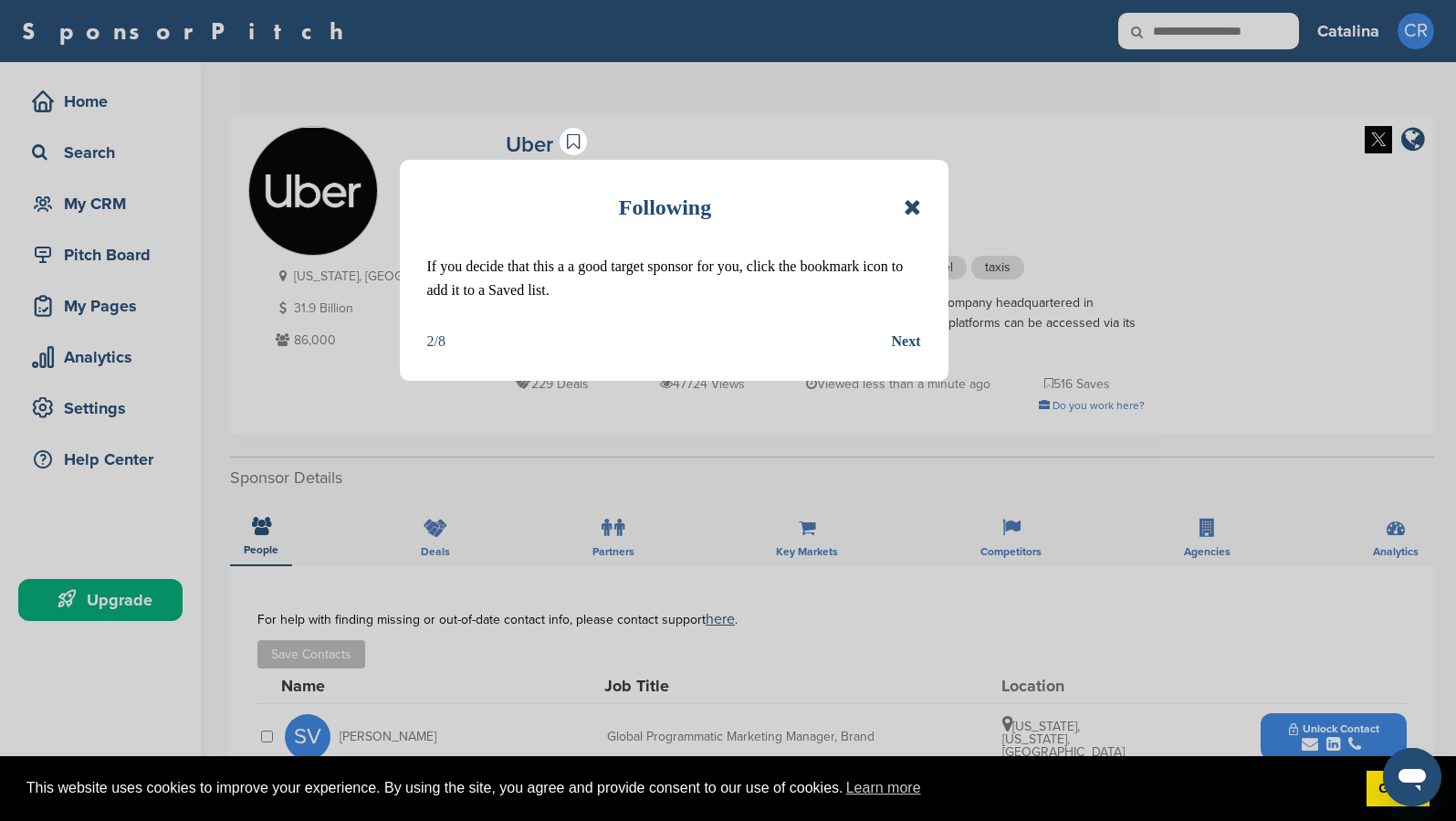
click at [906, 345] on div "Next" at bounding box center [906, 341] width 29 height 24
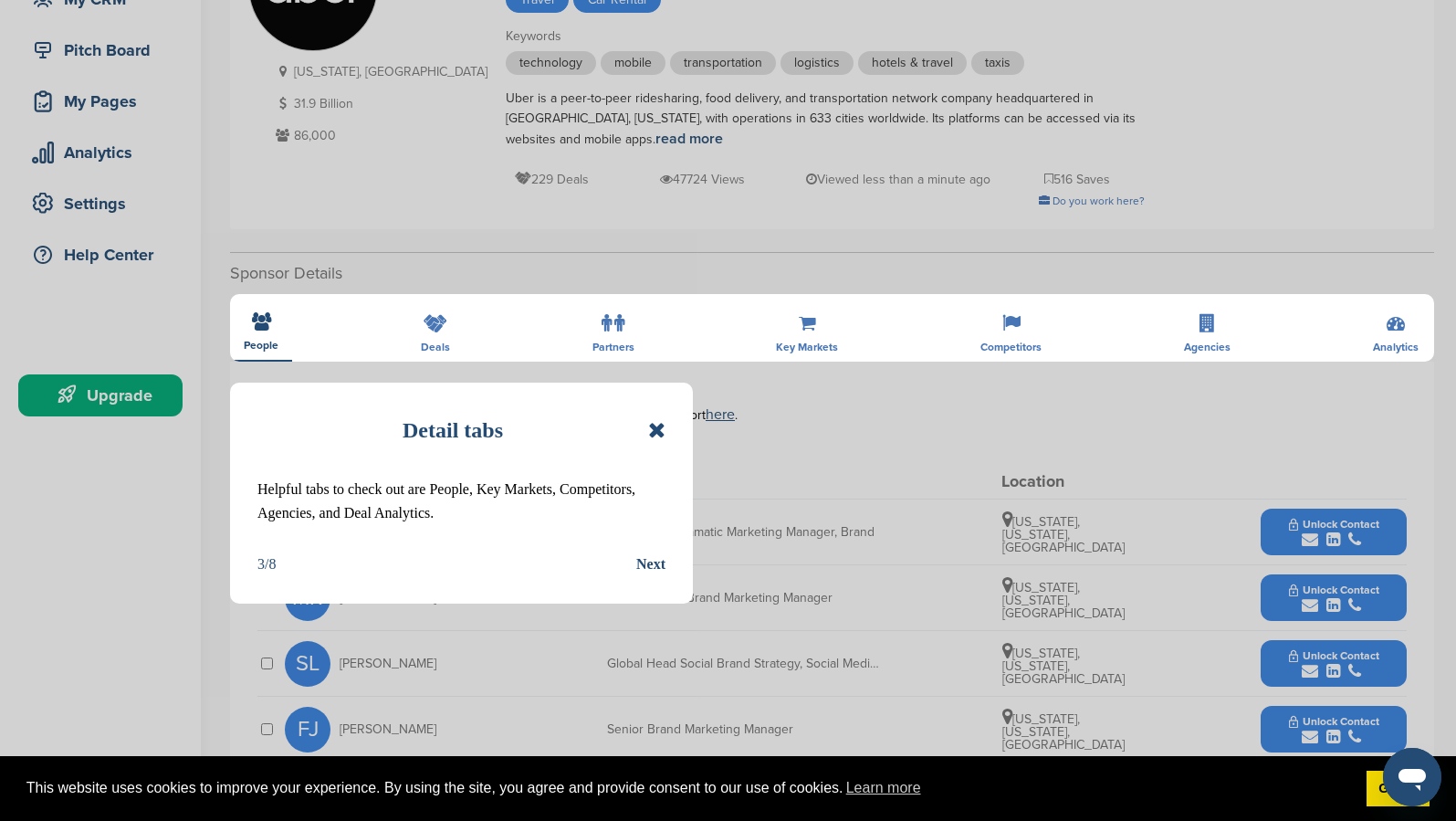
scroll to position [217, 0]
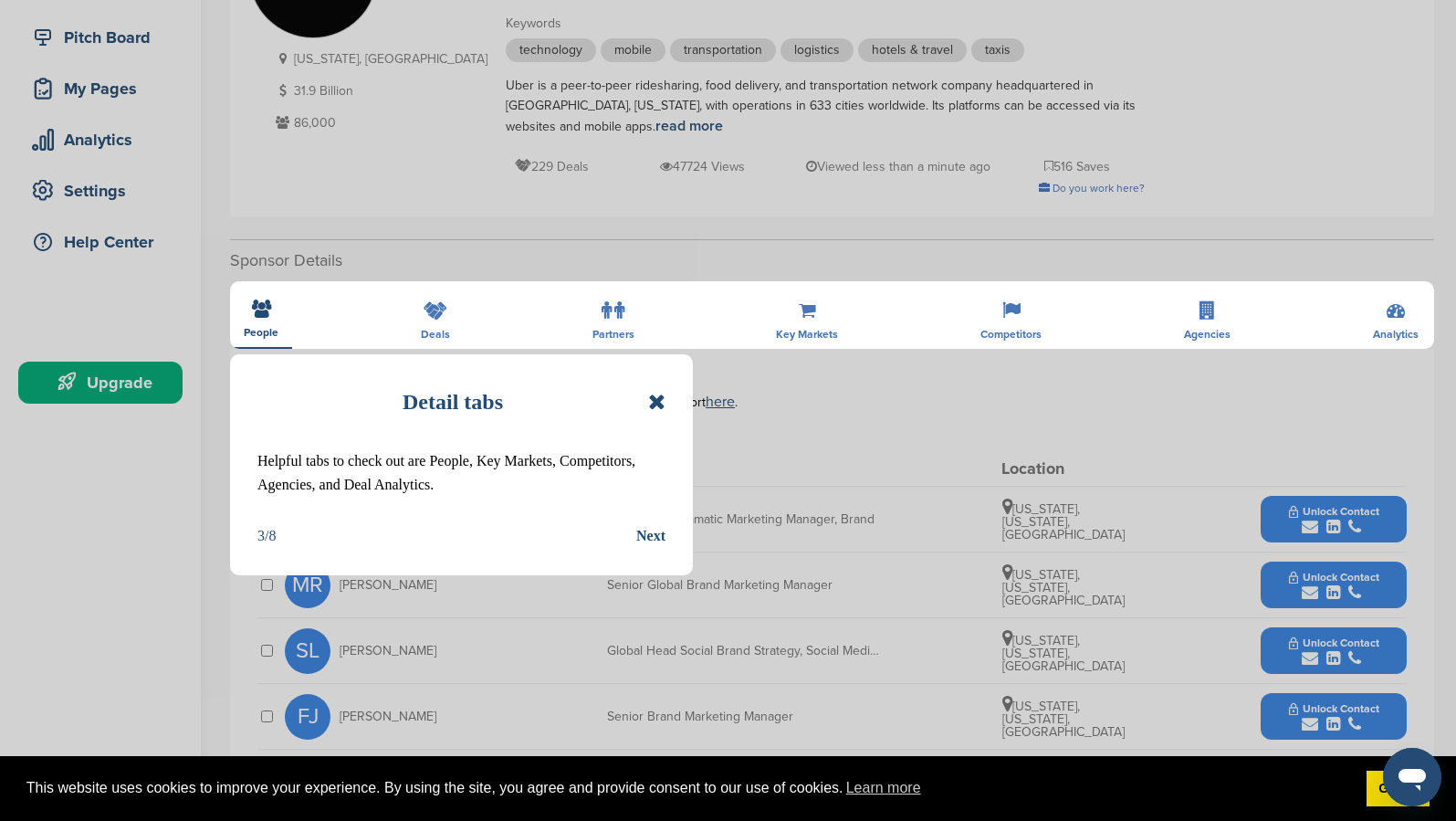
click at [644, 534] on div "Next" at bounding box center [651, 536] width 29 height 24
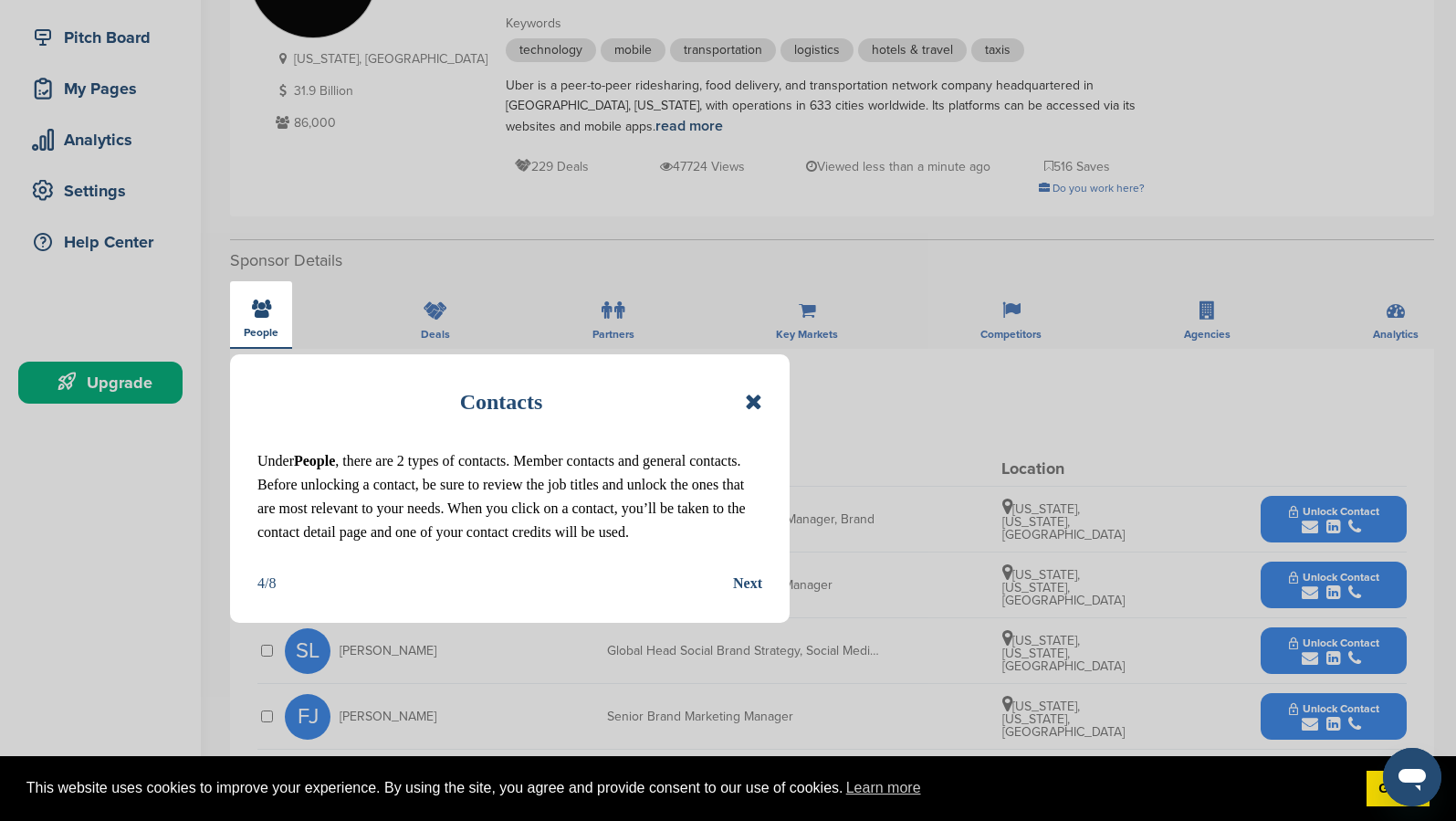
click at [744, 584] on div "Next" at bounding box center [747, 584] width 29 height 24
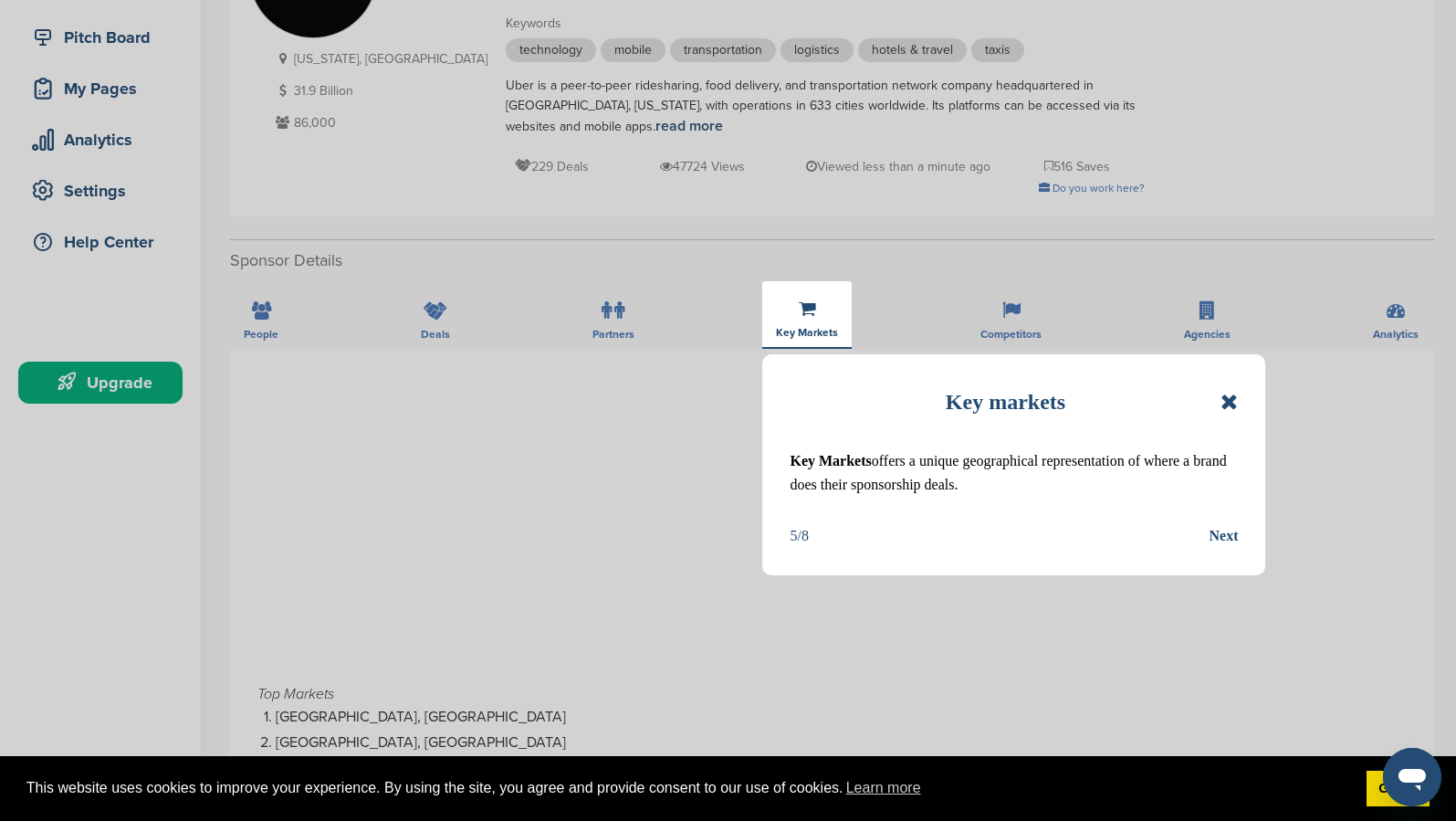
click at [1223, 531] on div "Next" at bounding box center [1223, 536] width 29 height 24
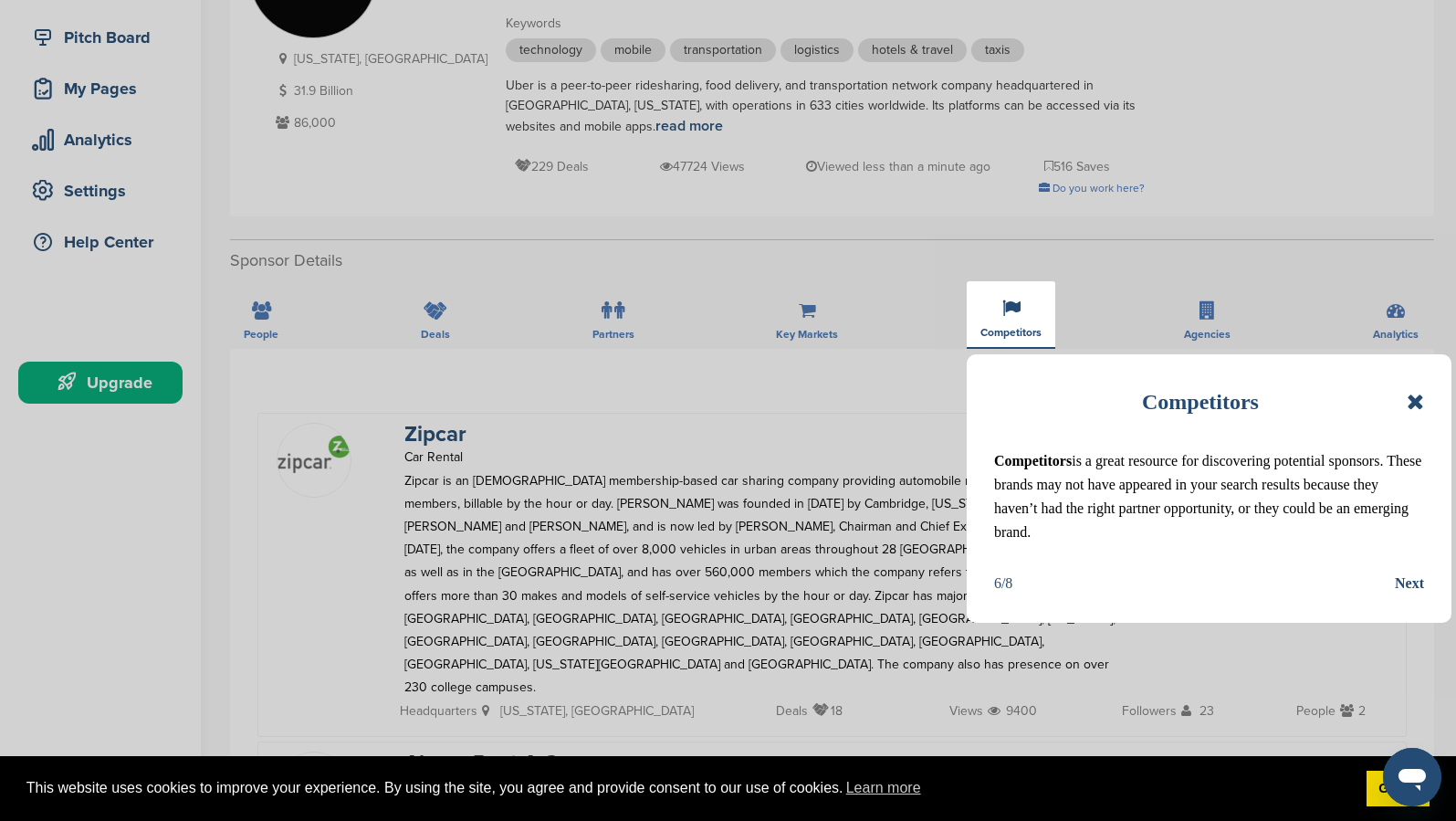
click at [1409, 584] on div "Next" at bounding box center [1409, 584] width 29 height 24
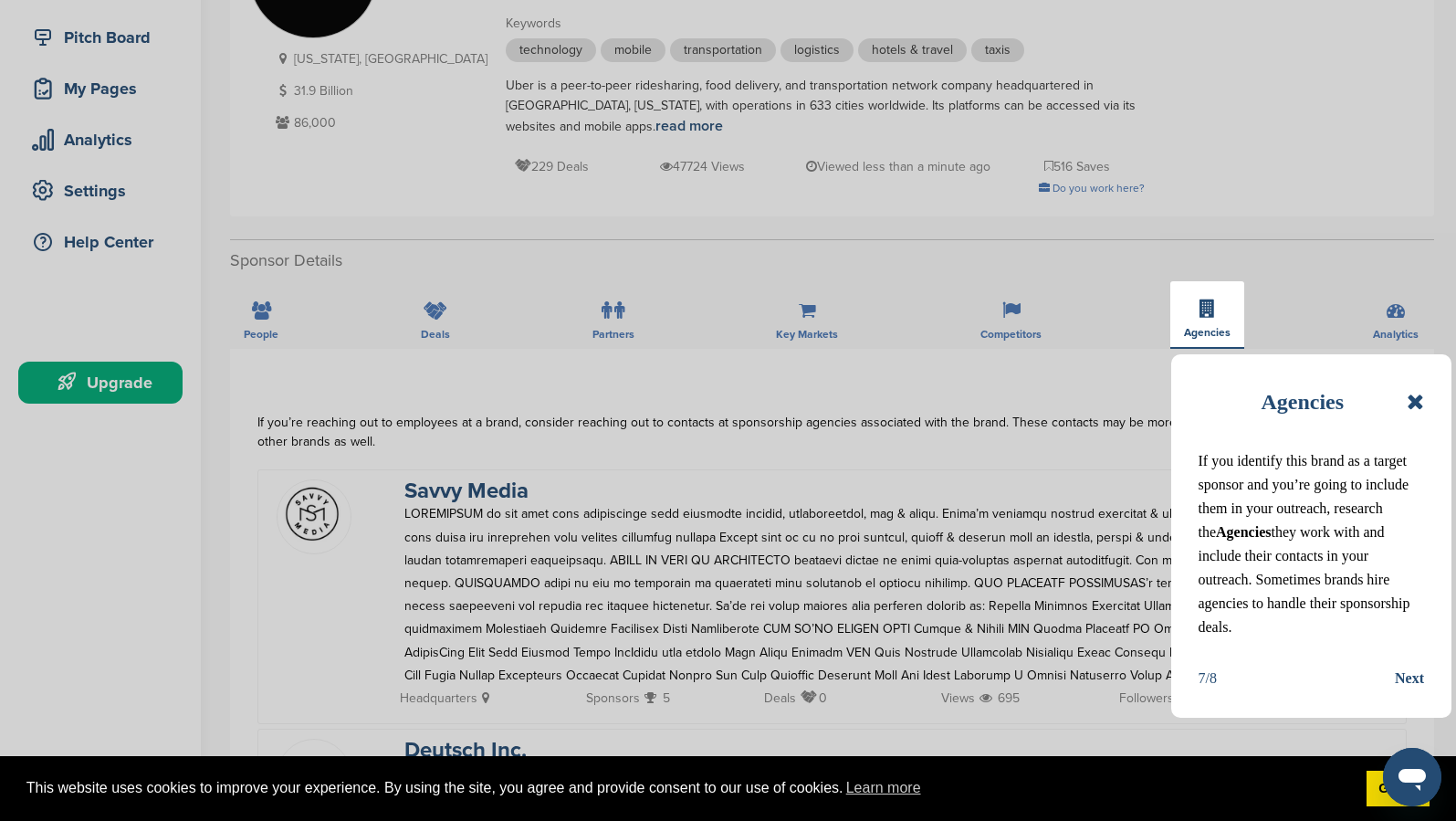
click at [1405, 667] on div "Next" at bounding box center [1409, 678] width 29 height 24
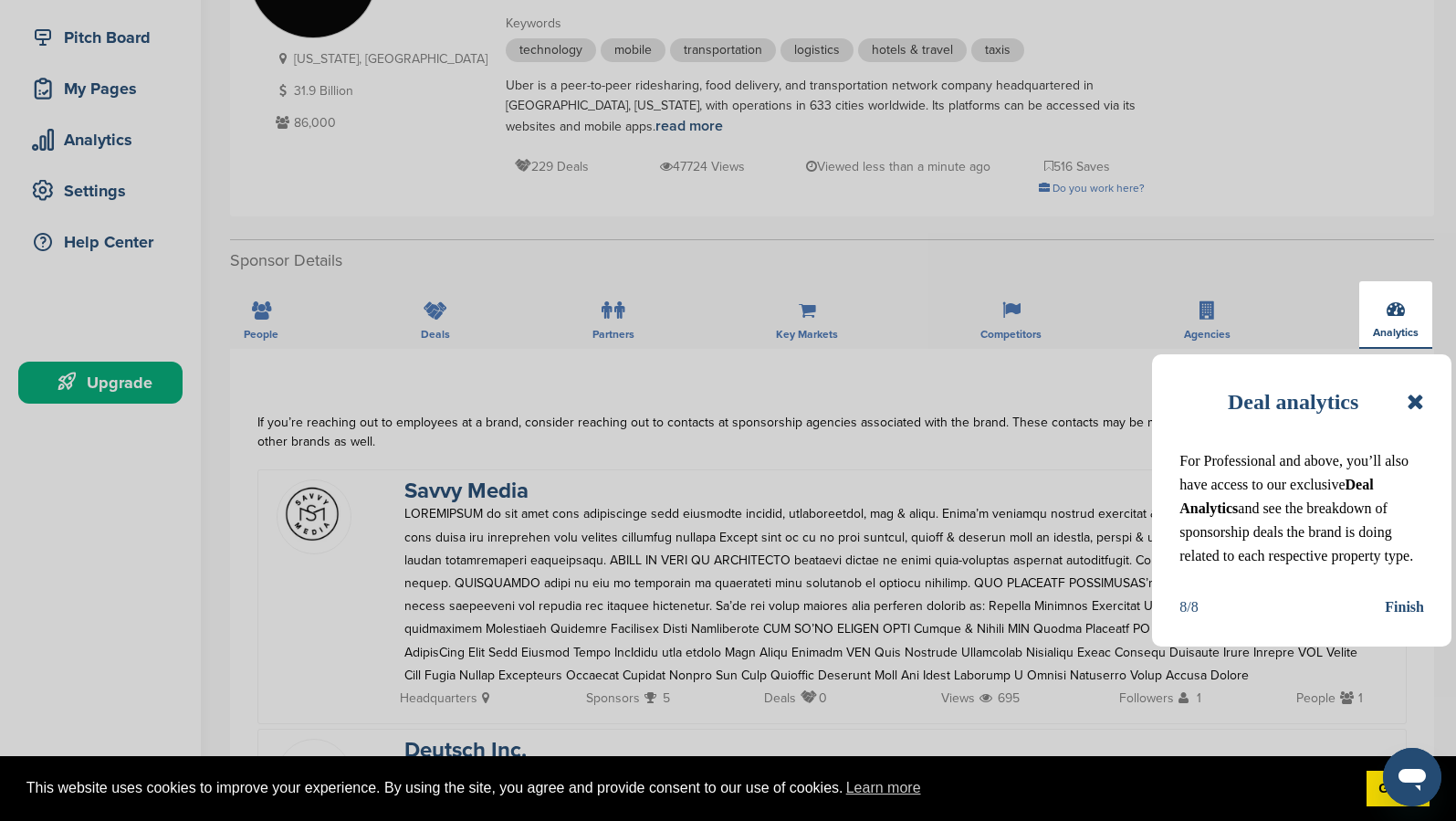
click at [1414, 605] on div "Finish" at bounding box center [1404, 607] width 40 height 24
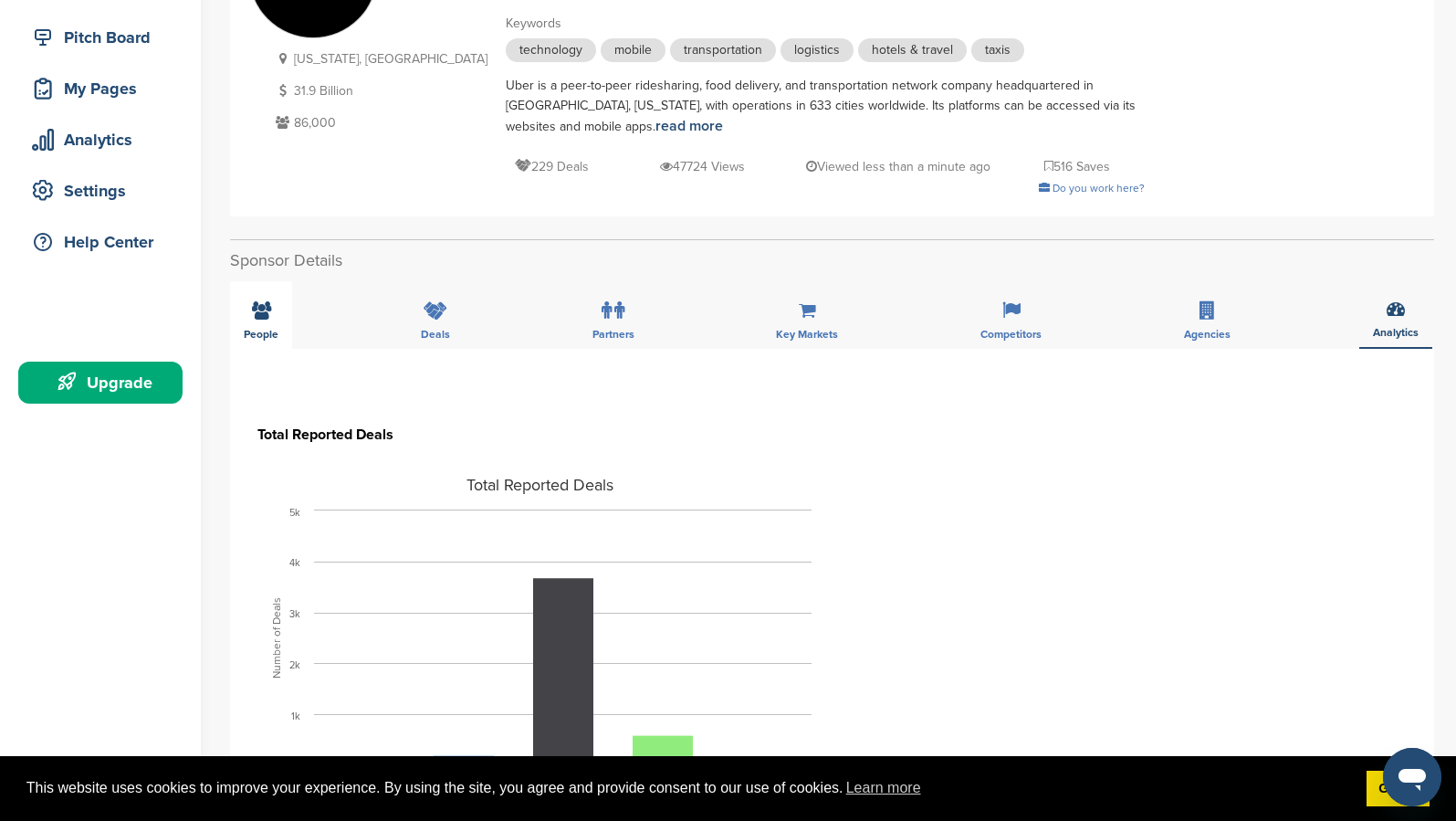
click at [273, 321] on div "People" at bounding box center [261, 314] width 63 height 67
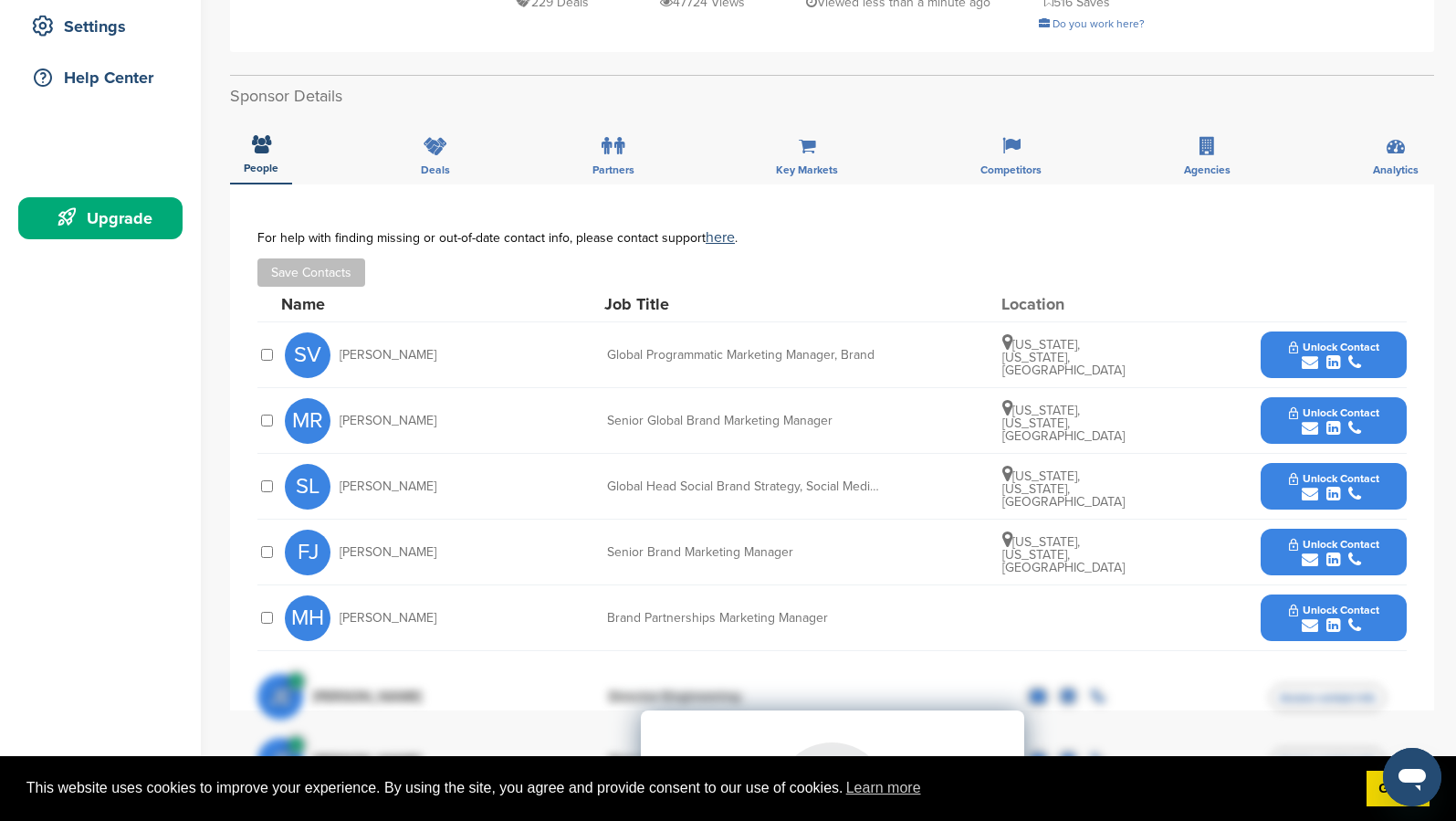
scroll to position [382, 0]
click at [430, 157] on div "Deals" at bounding box center [436, 149] width 57 height 67
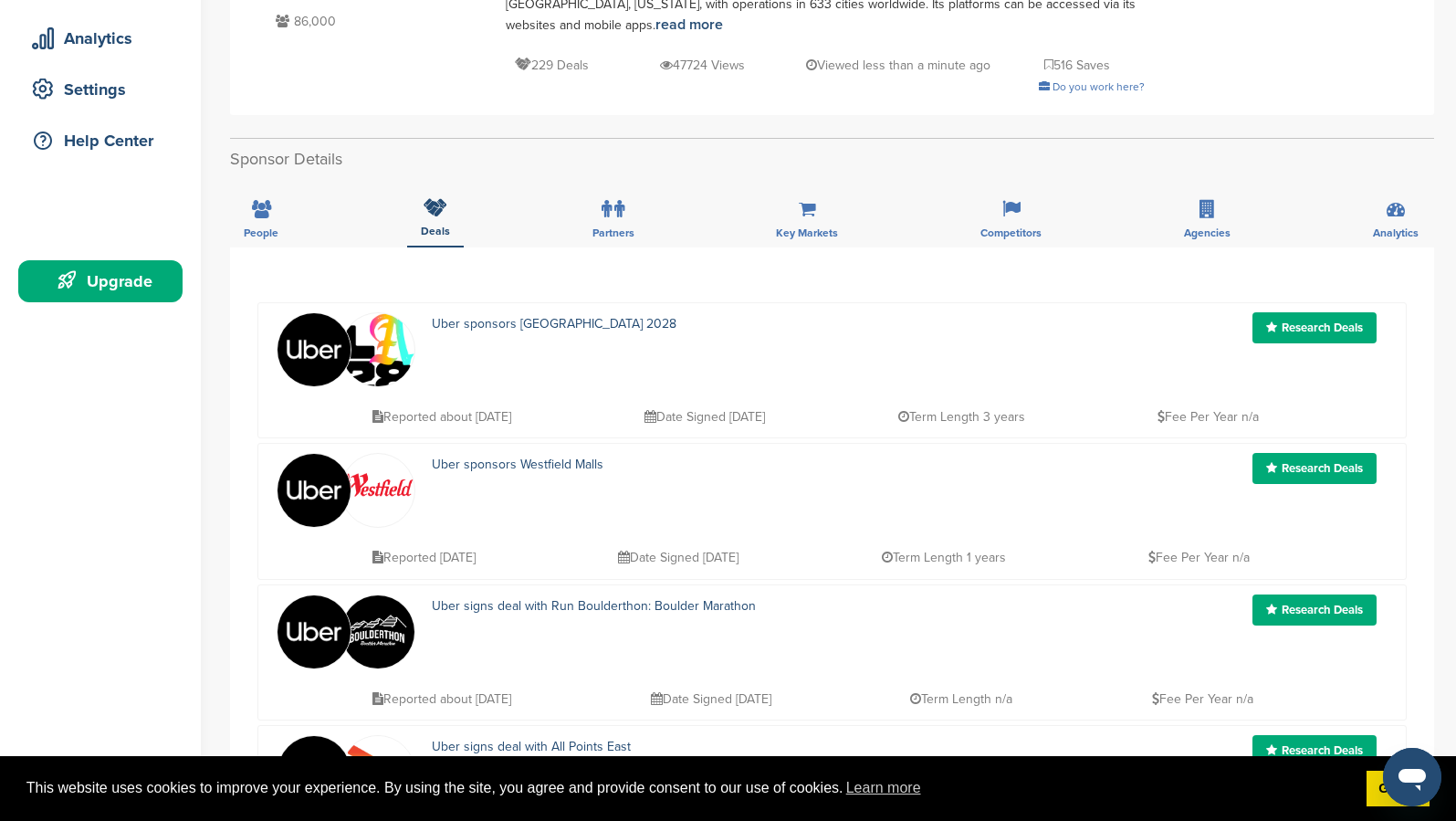
scroll to position [0, 0]
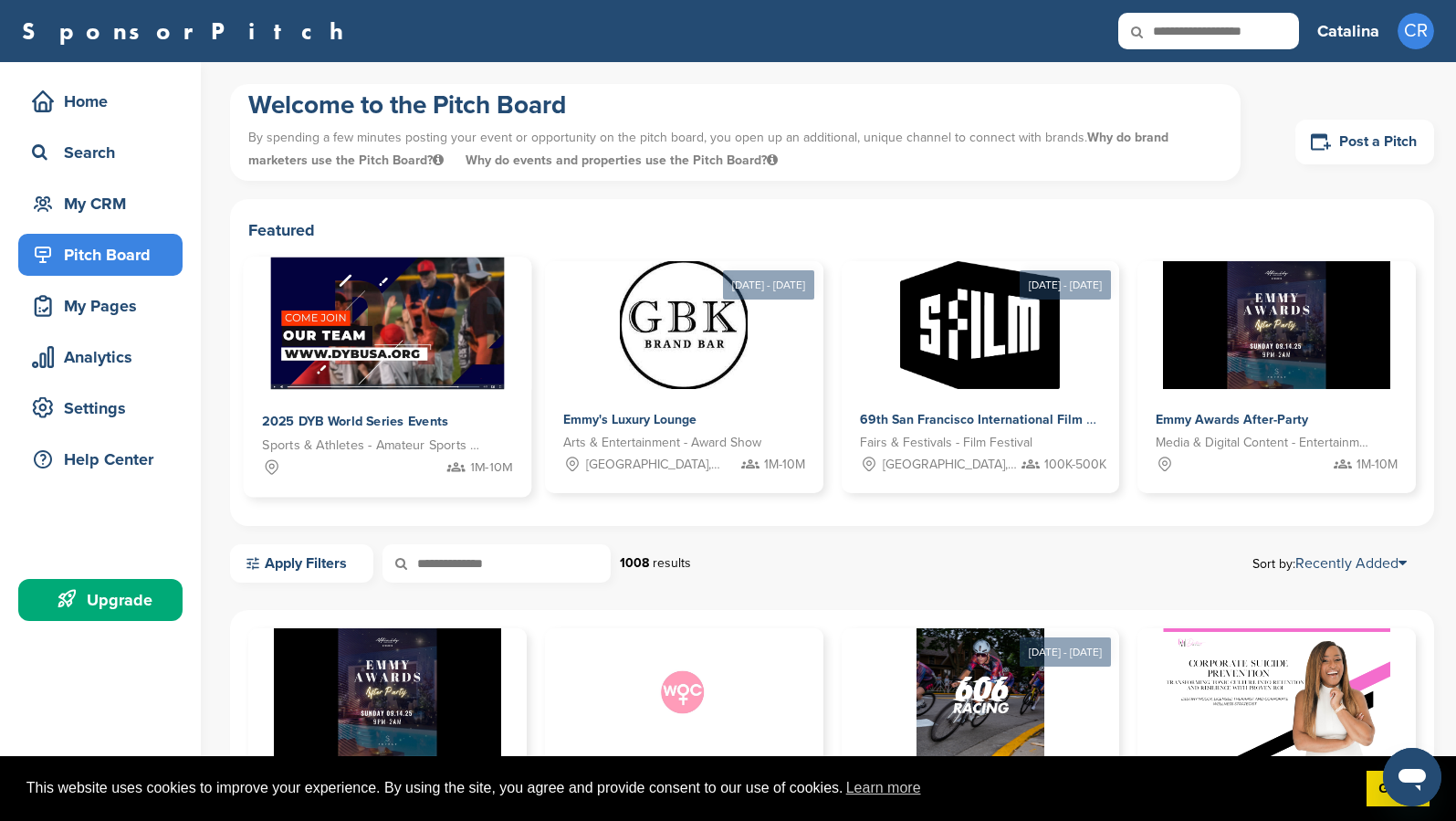
click at [373, 348] on img at bounding box center [387, 324] width 233 height 132
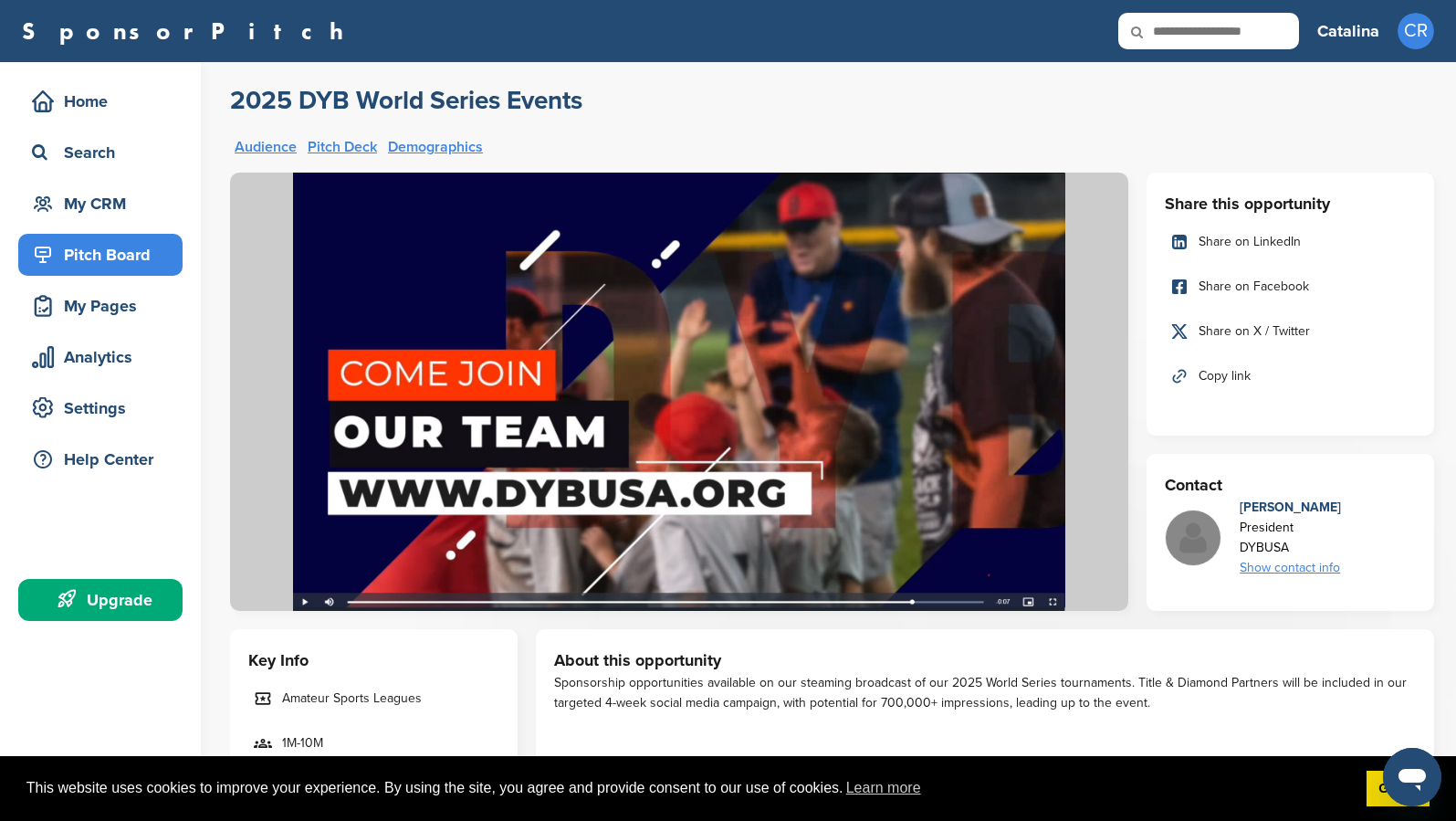
click at [307, 603] on img at bounding box center [678, 392] width 898 height 439
click at [305, 603] on img at bounding box center [678, 392] width 898 height 439
click at [453, 542] on img at bounding box center [678, 392] width 898 height 439
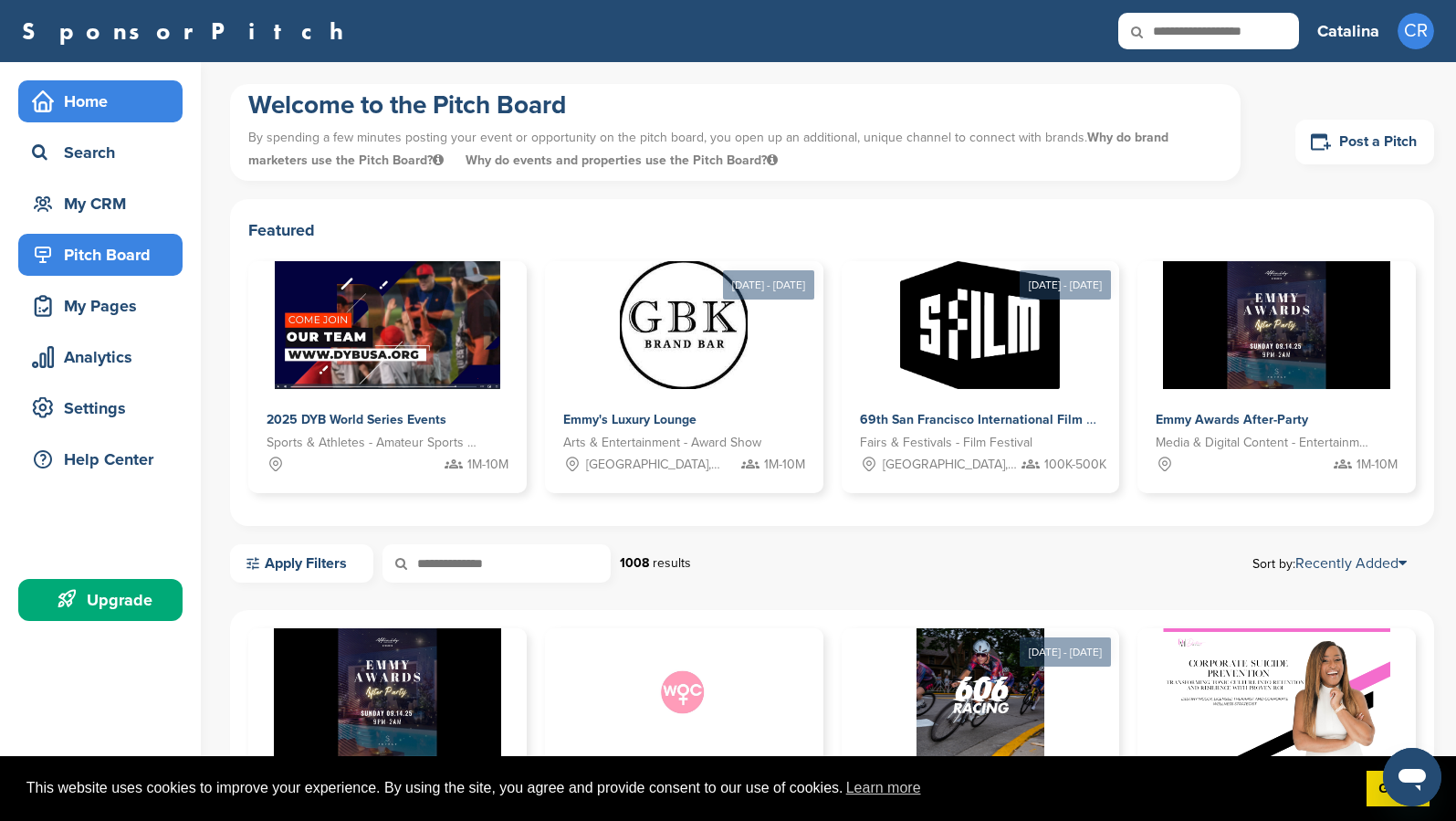
click at [96, 100] on div "Home" at bounding box center [105, 101] width 155 height 33
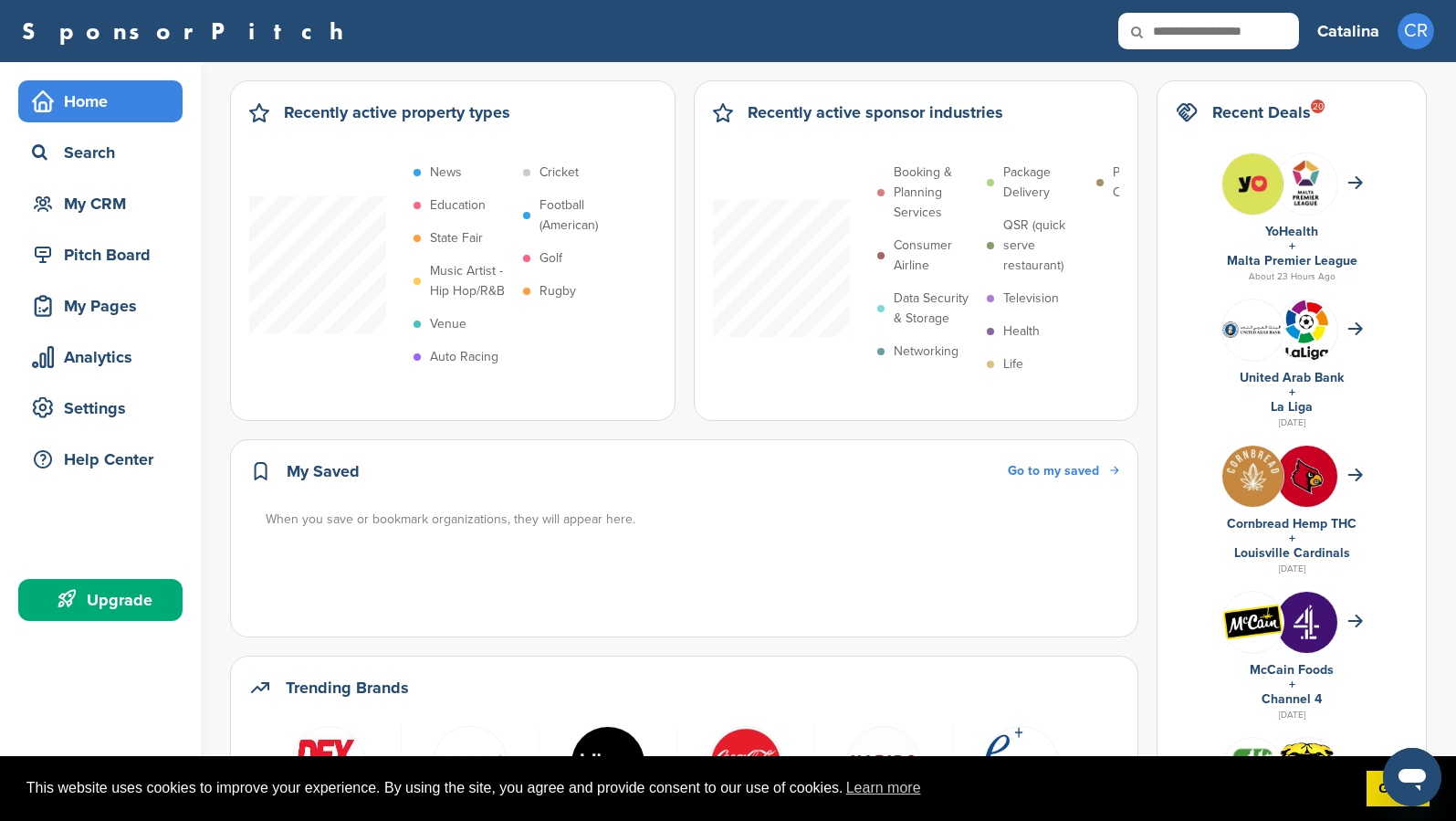
click at [461, 274] on p "Music Artist - Hip Hop/R&B" at bounding box center [472, 281] width 84 height 40
click at [461, 271] on p "Music Artist - Hip Hop/R&B" at bounding box center [472, 281] width 84 height 40
click at [102, 361] on div "Analytics" at bounding box center [105, 357] width 155 height 33
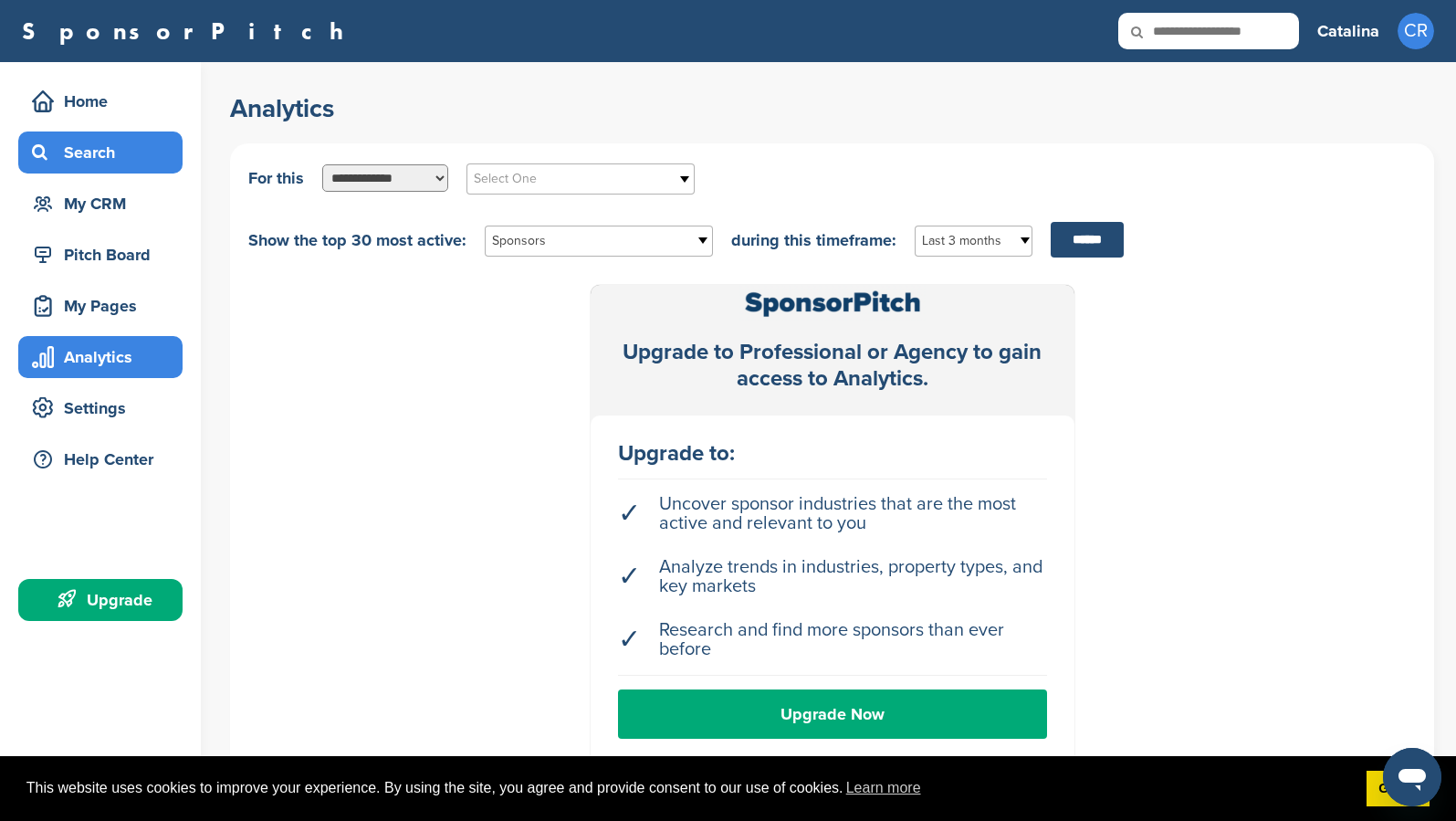
click at [80, 164] on div "Search" at bounding box center [105, 153] width 155 height 33
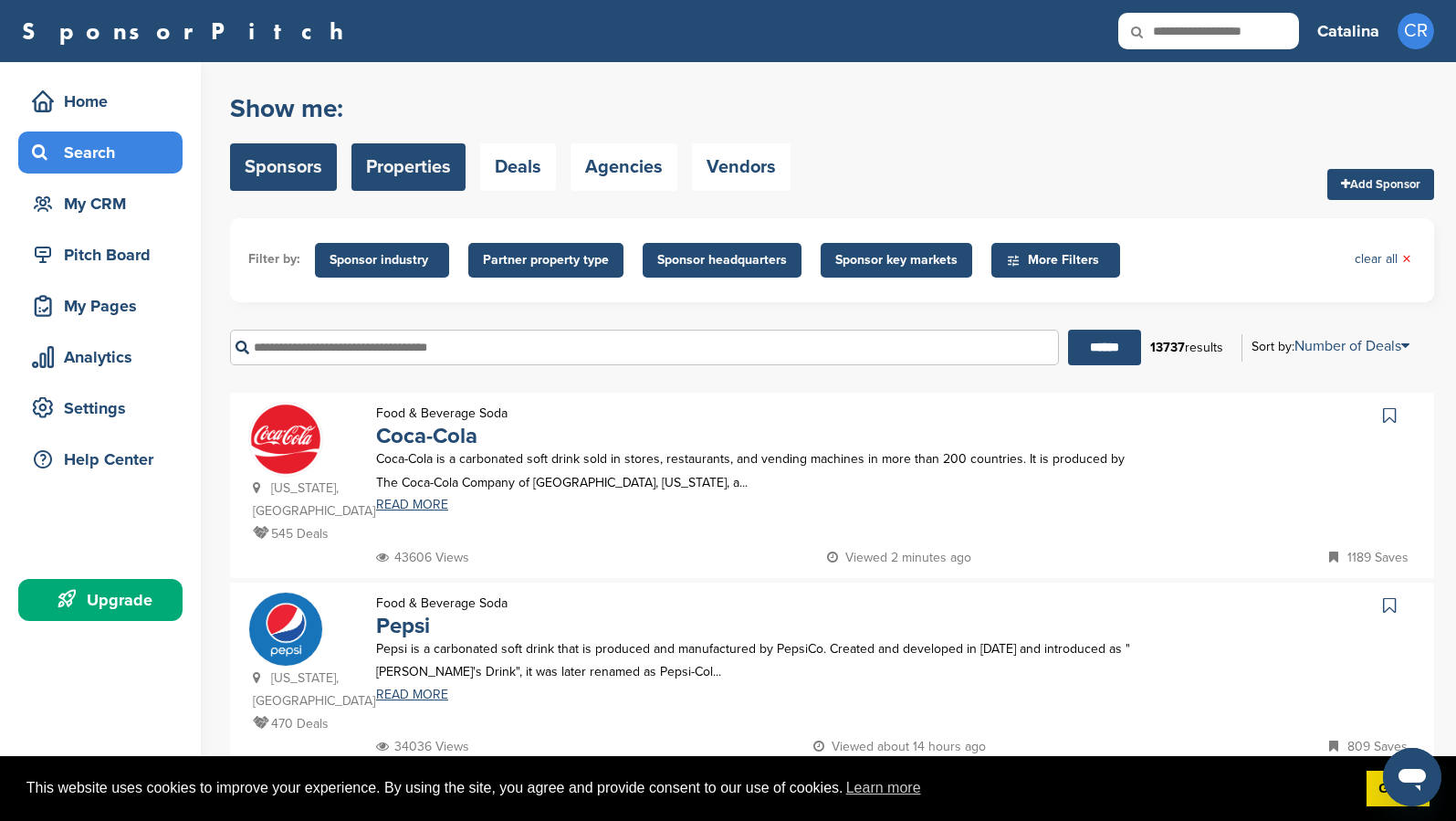
click at [389, 165] on link "Properties" at bounding box center [408, 167] width 114 height 48
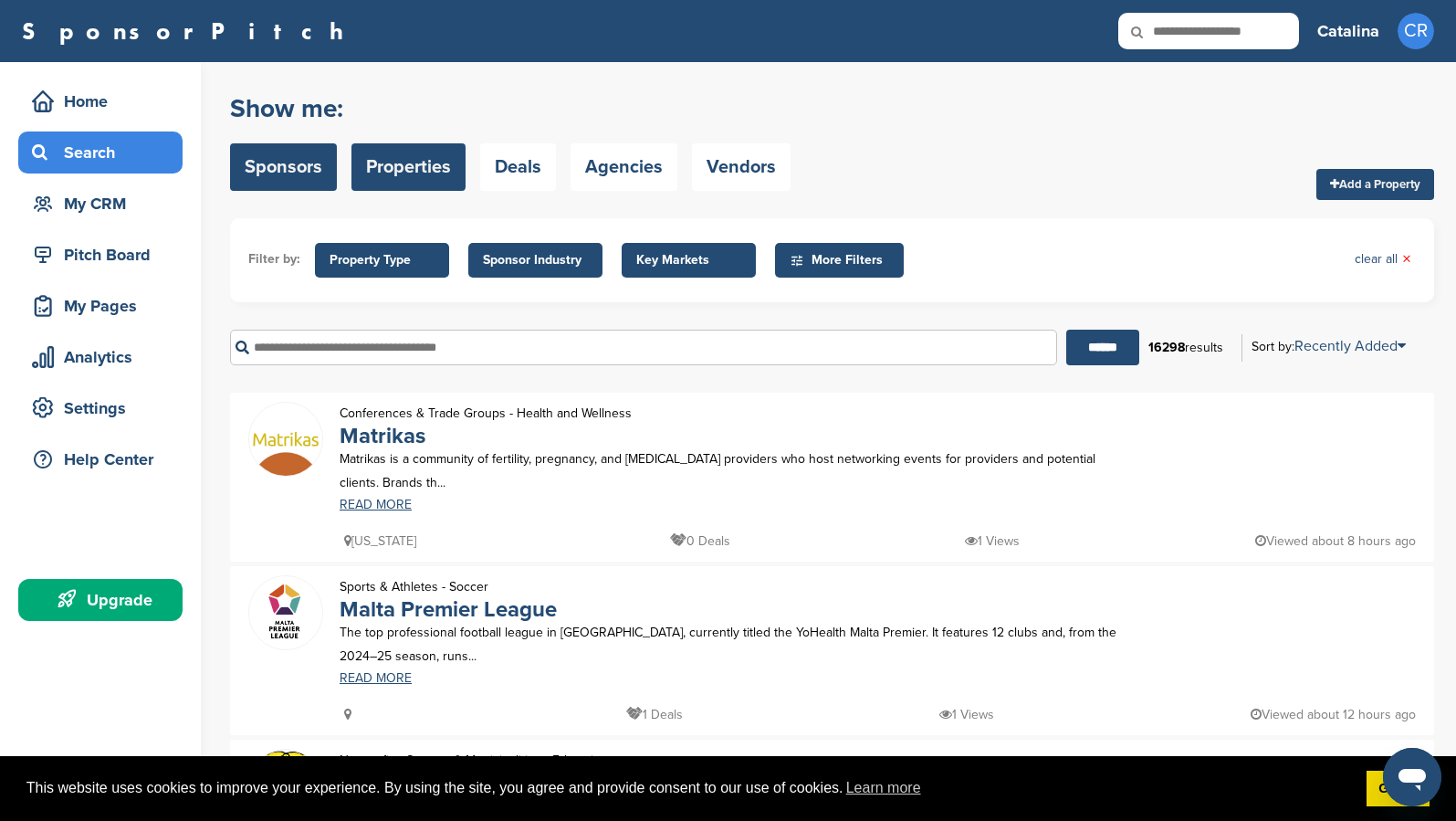
click at [269, 173] on link "Sponsors" at bounding box center [283, 167] width 107 height 48
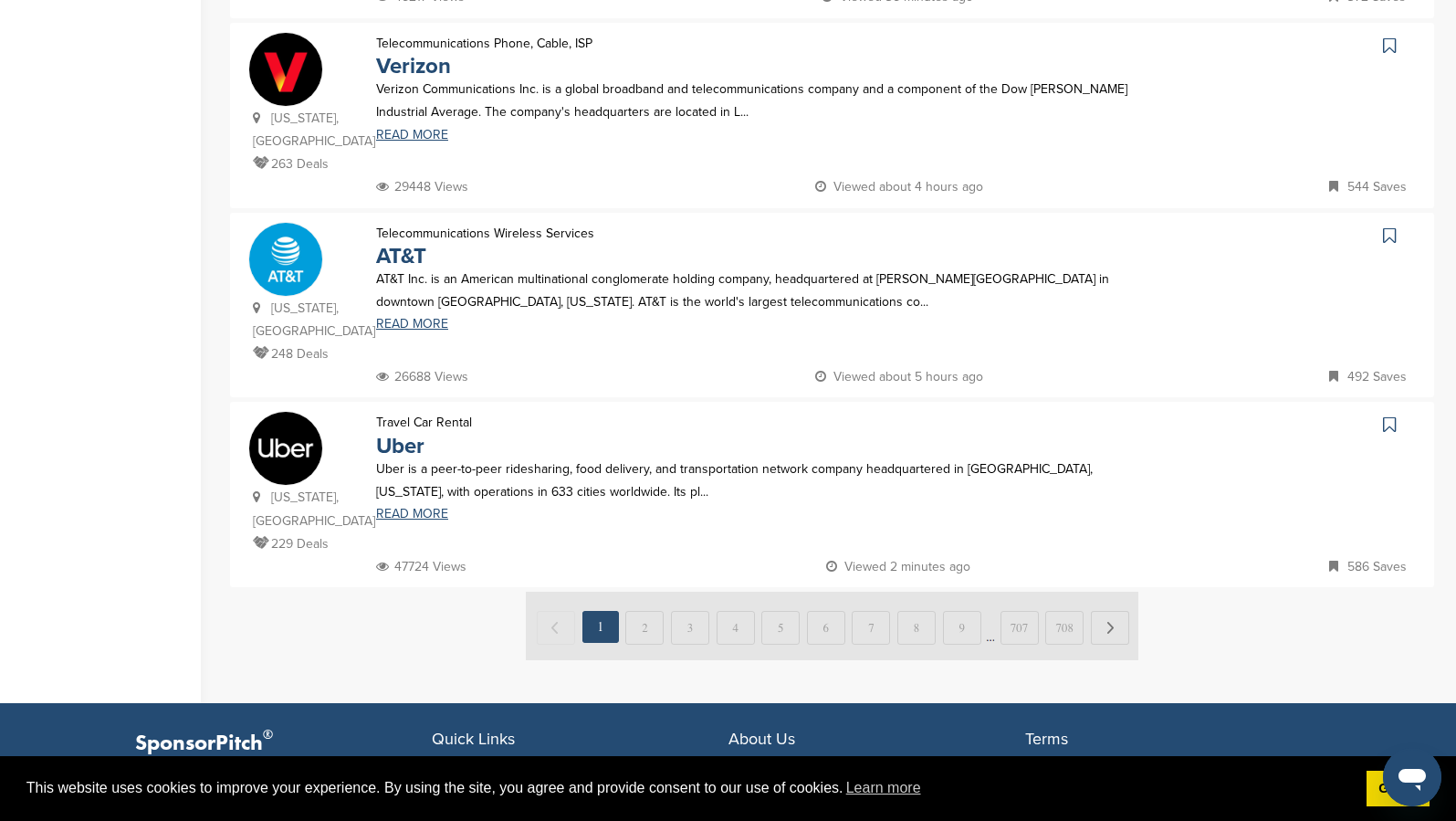
scroll to position [1887, 0]
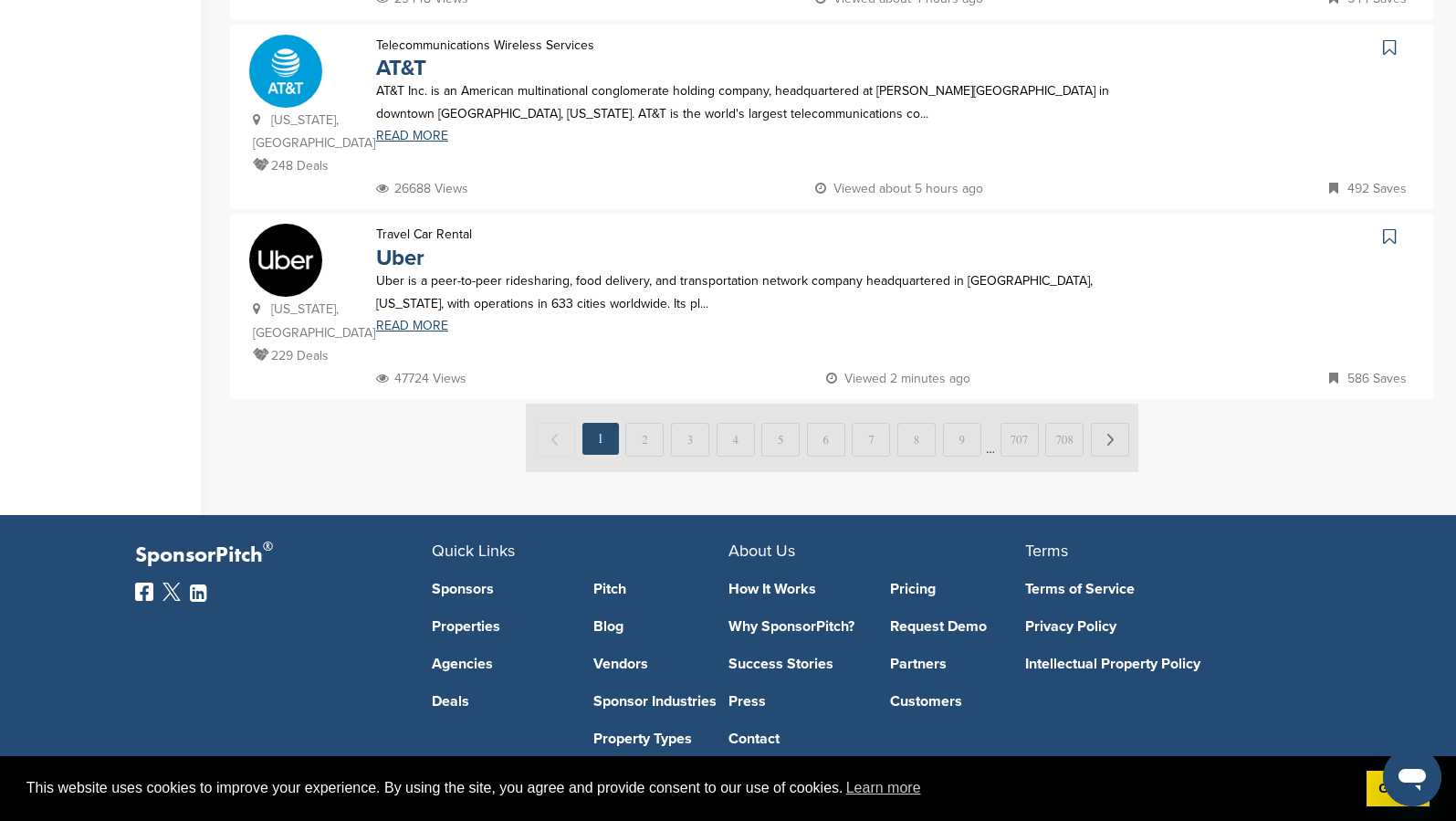
click at [643, 404] on img at bounding box center [832, 438] width 612 height 68
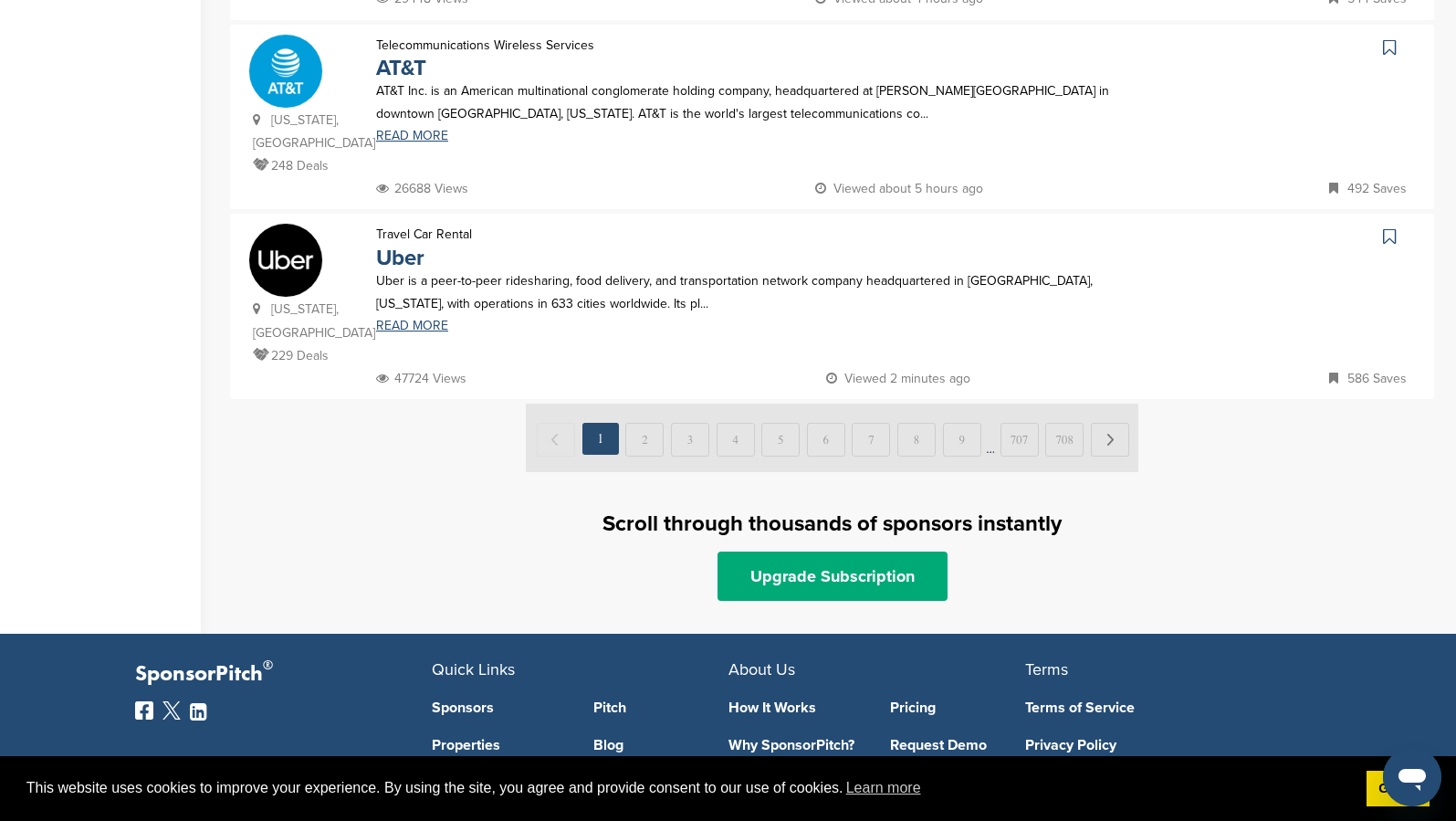
click at [646, 404] on img at bounding box center [832, 438] width 612 height 68
click at [645, 404] on img at bounding box center [832, 438] width 612 height 68
click at [834, 404] on img at bounding box center [832, 438] width 612 height 68
click at [937, 404] on img at bounding box center [832, 438] width 612 height 68
click at [1038, 404] on img at bounding box center [832, 438] width 612 height 68
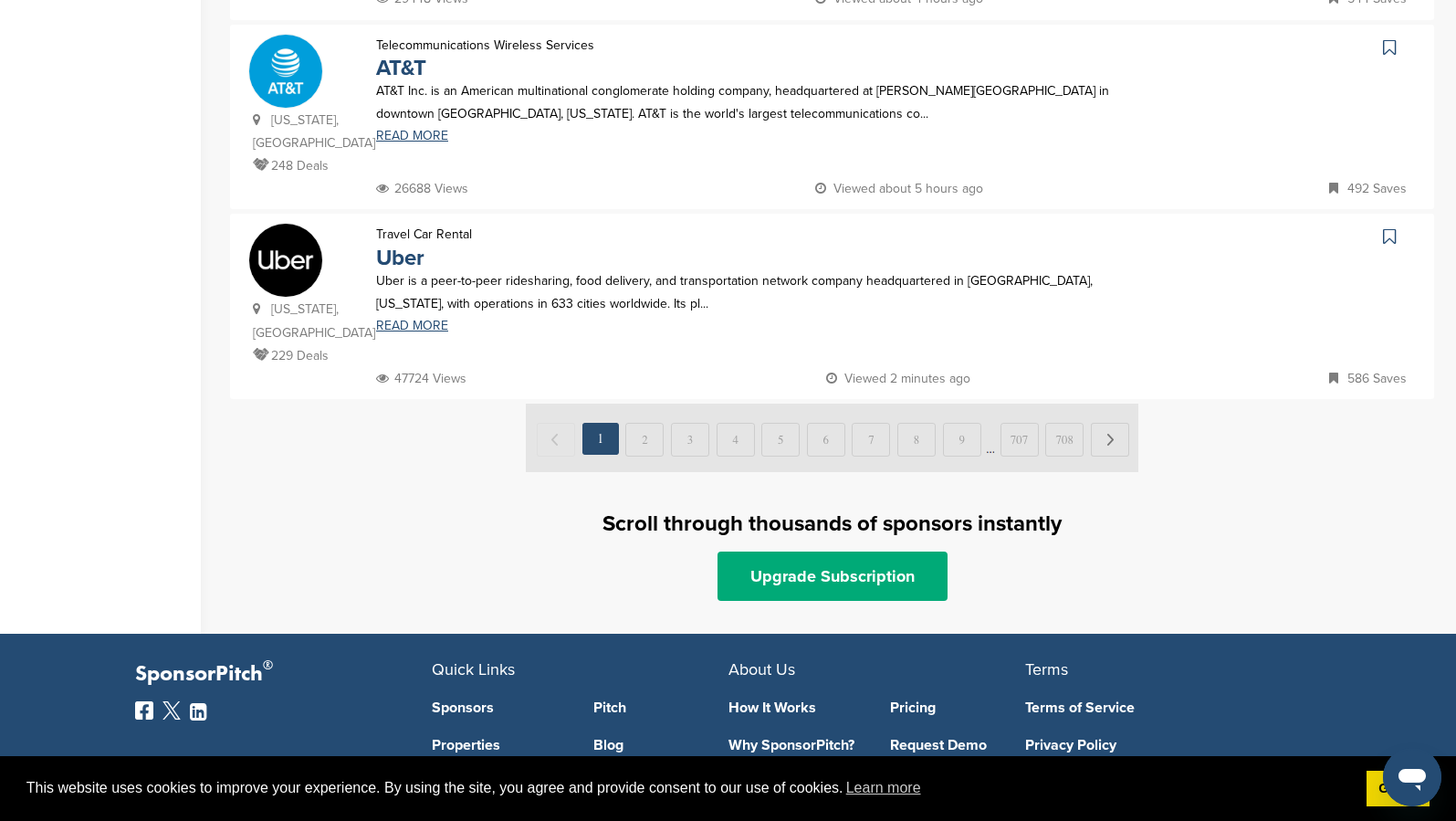
click at [1089, 404] on img at bounding box center [832, 438] width 612 height 68
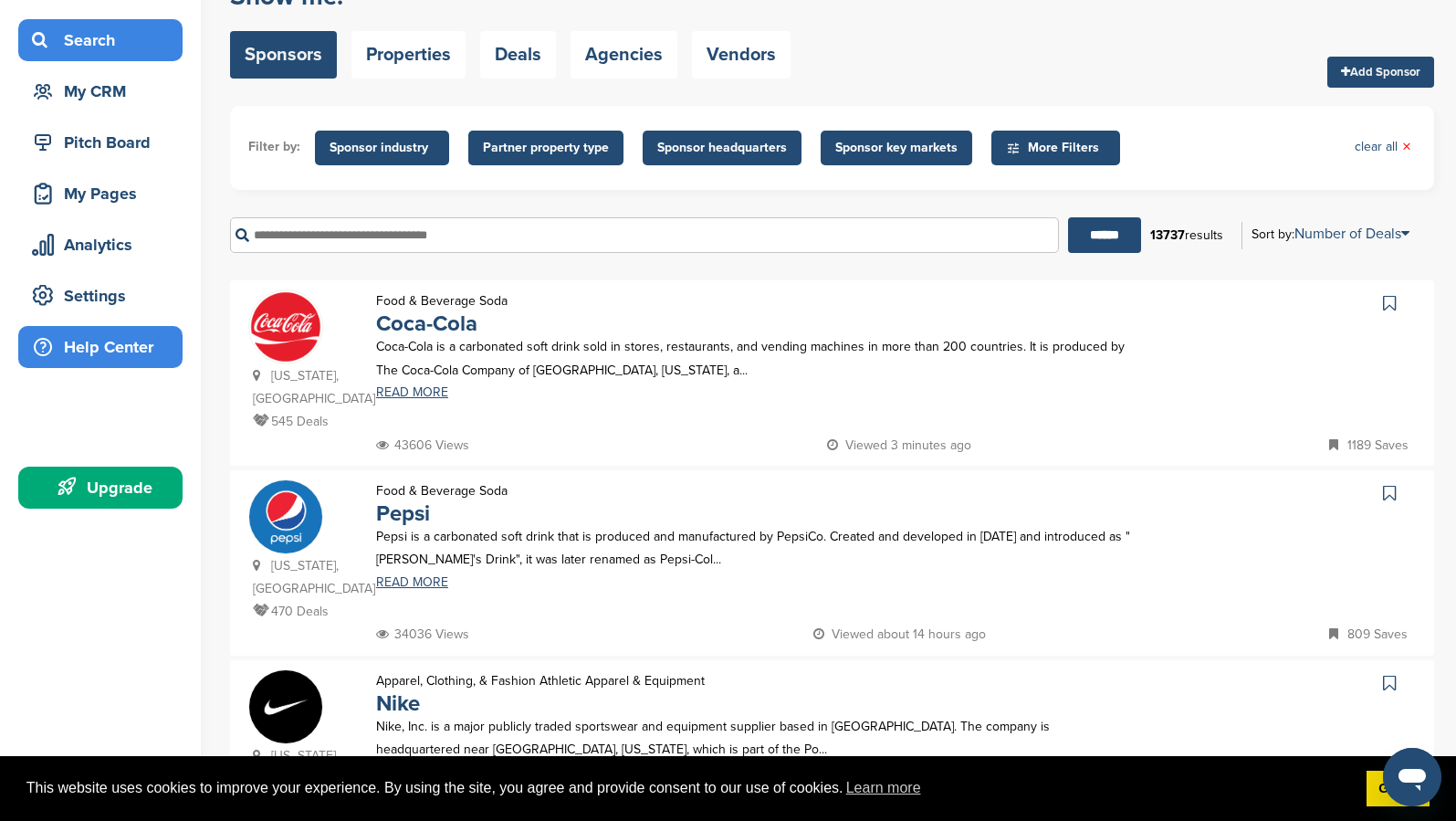
scroll to position [0, 0]
